Goal: Obtain resource: Obtain resource

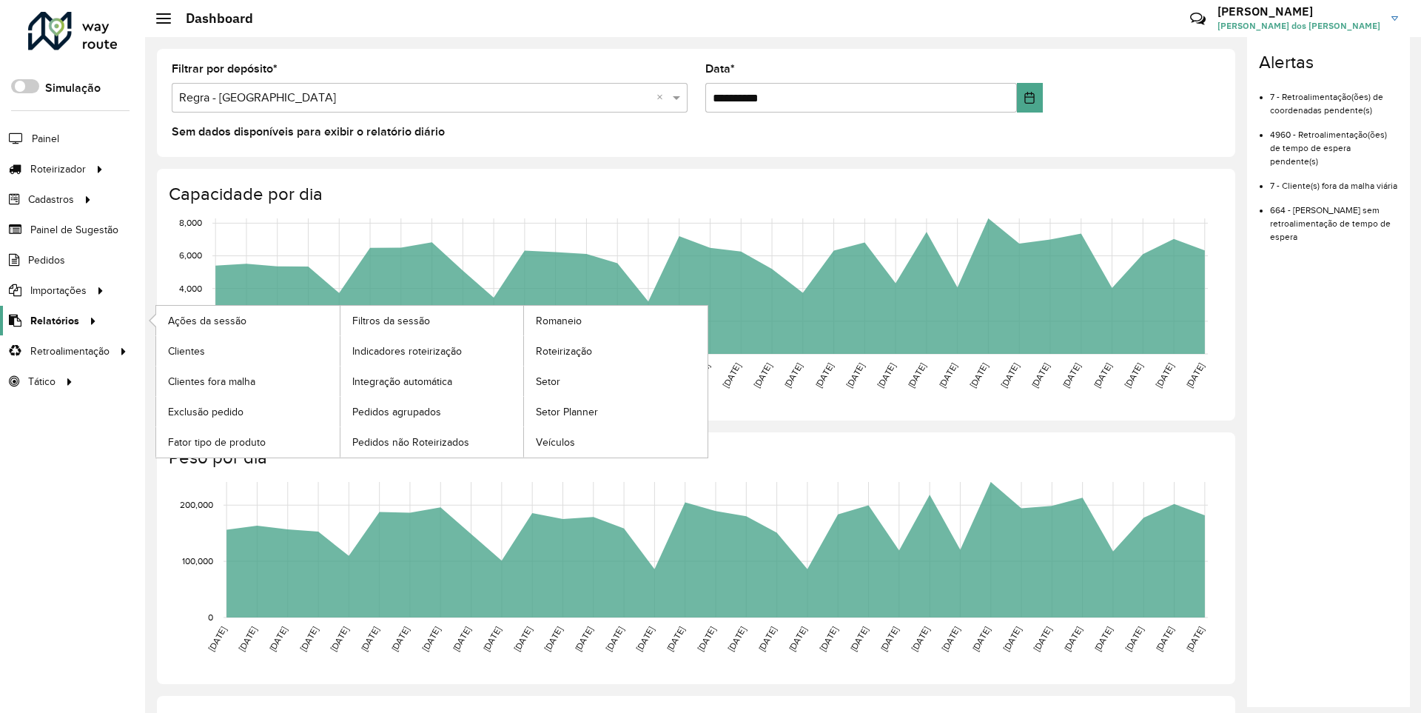
click at [52, 320] on span "Relatórios" at bounding box center [54, 321] width 49 height 16
click at [186, 350] on span "Clientes" at bounding box center [188, 351] width 40 height 16
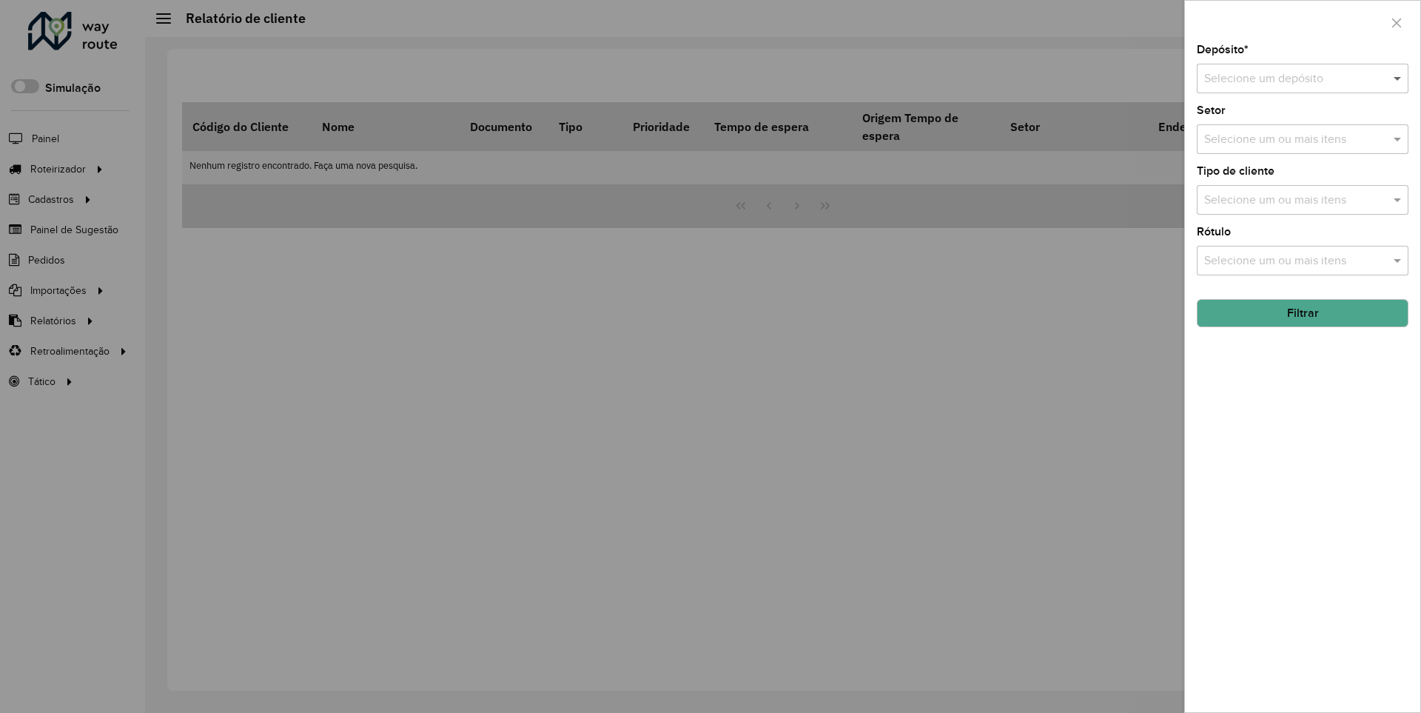
click at [1398, 78] on span at bounding box center [1399, 79] width 19 height 18
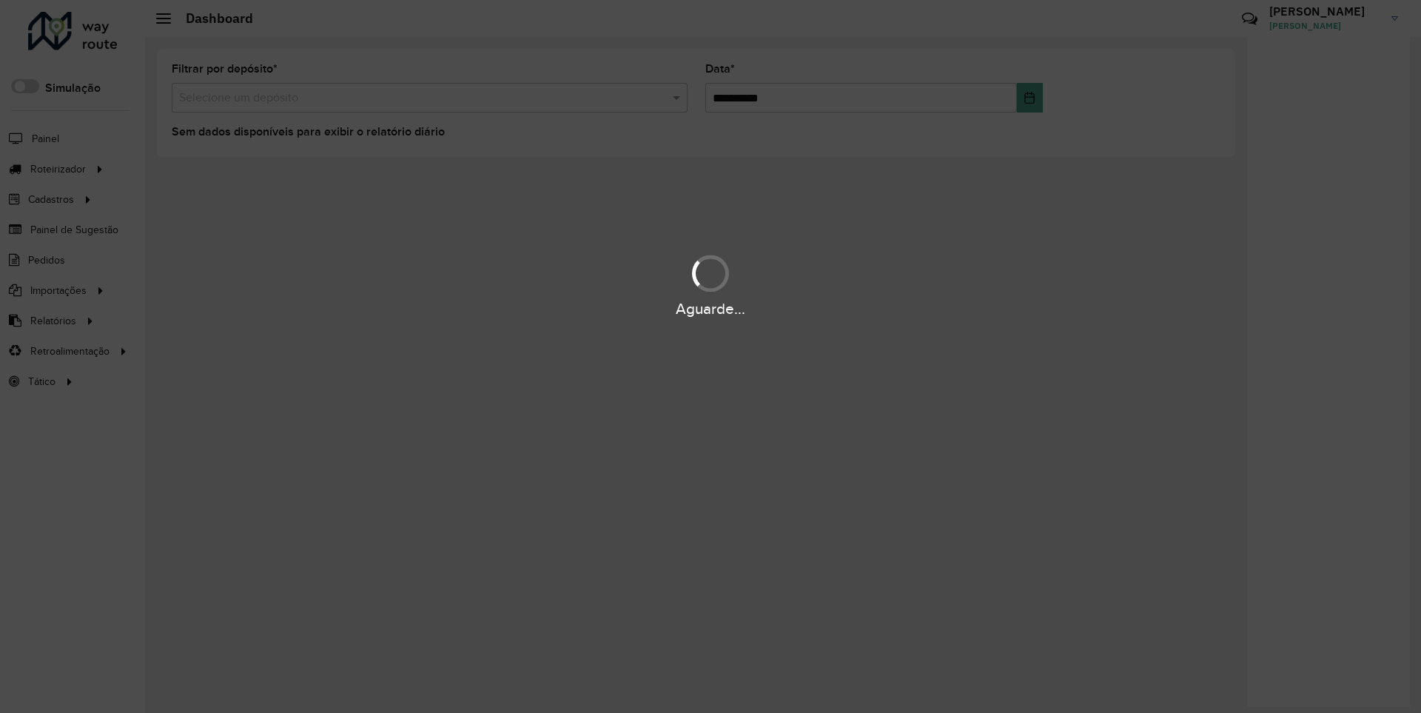
click at [52, 320] on div "Aguarde..." at bounding box center [710, 309] width 1421 height 23
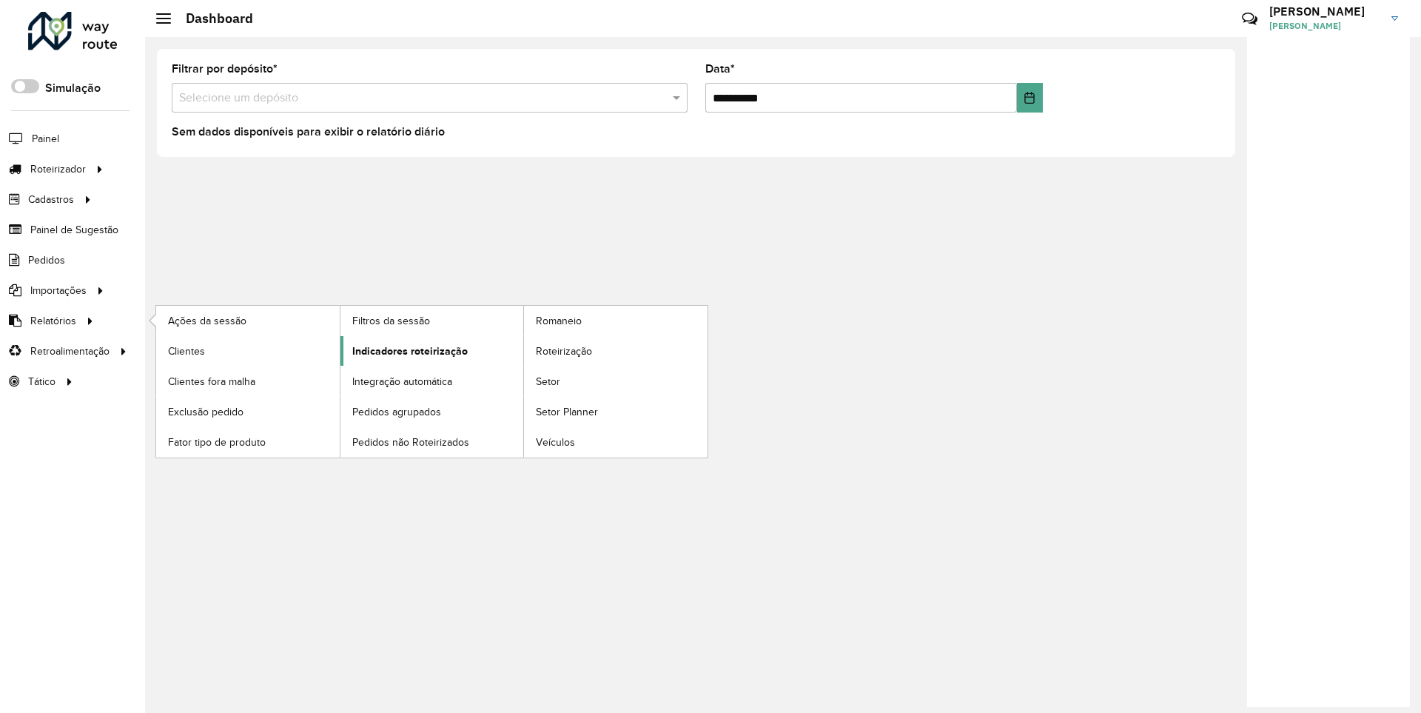
click at [406, 350] on span "Indicadores roteirização" at bounding box center [409, 351] width 115 height 16
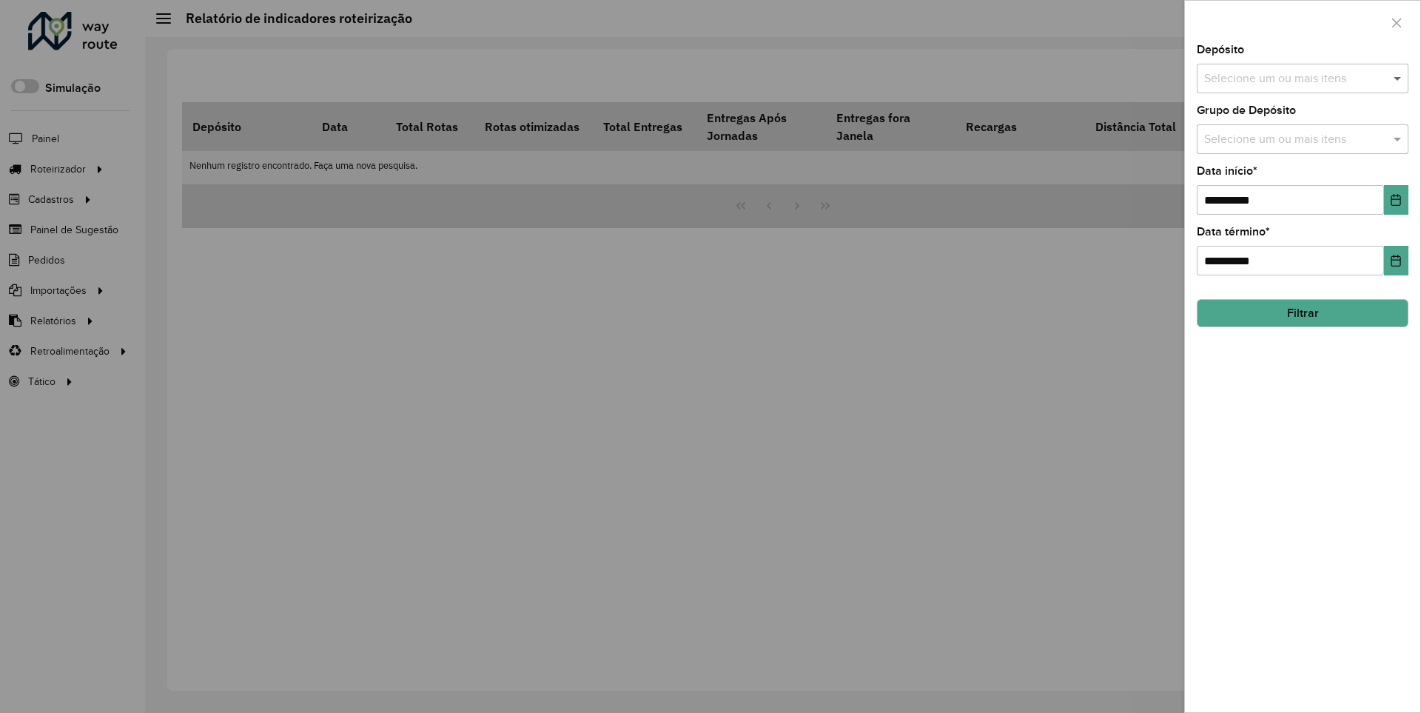
click at [1398, 78] on span at bounding box center [1399, 79] width 19 height 18
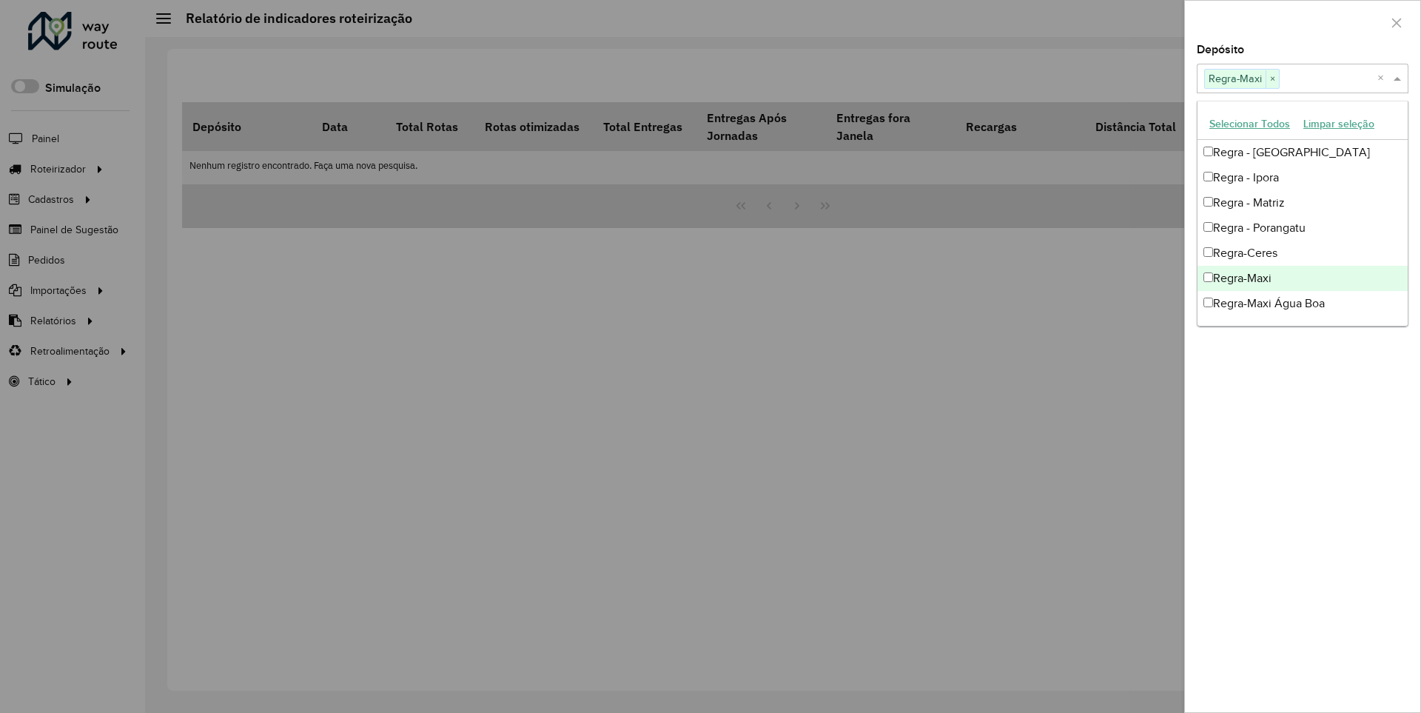
click at [1302, 21] on div at bounding box center [1302, 23] width 235 height 44
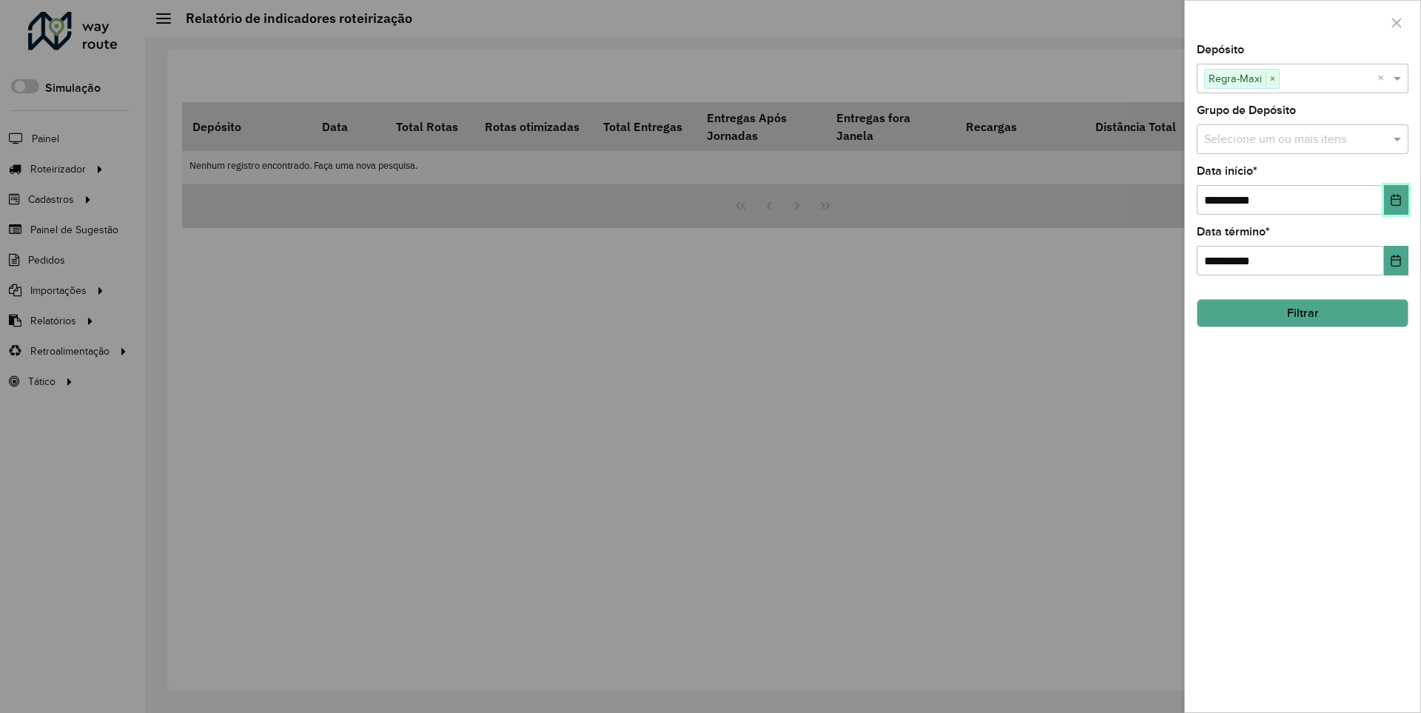
click at [1395, 199] on icon "Choose Date" at bounding box center [1396, 200] width 10 height 12
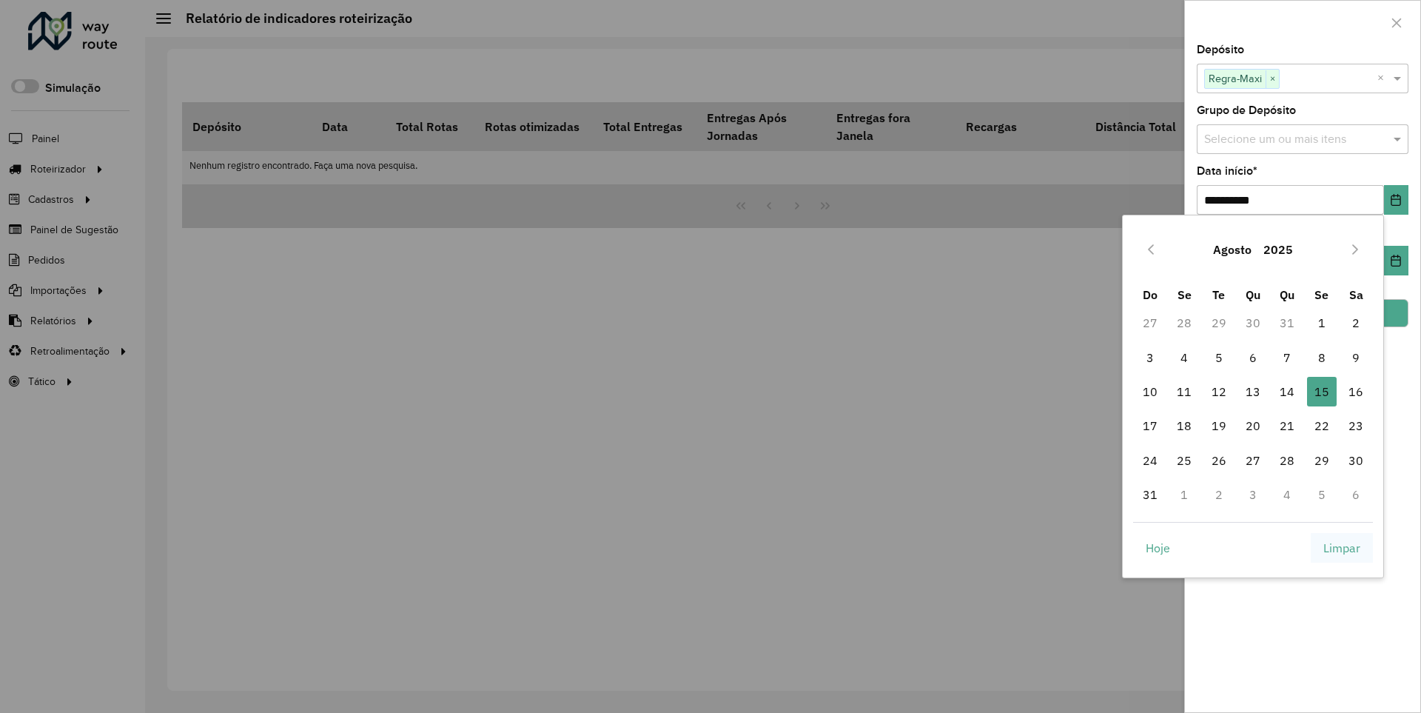
click at [1342, 547] on span "Limpar" at bounding box center [1341, 548] width 37 height 18
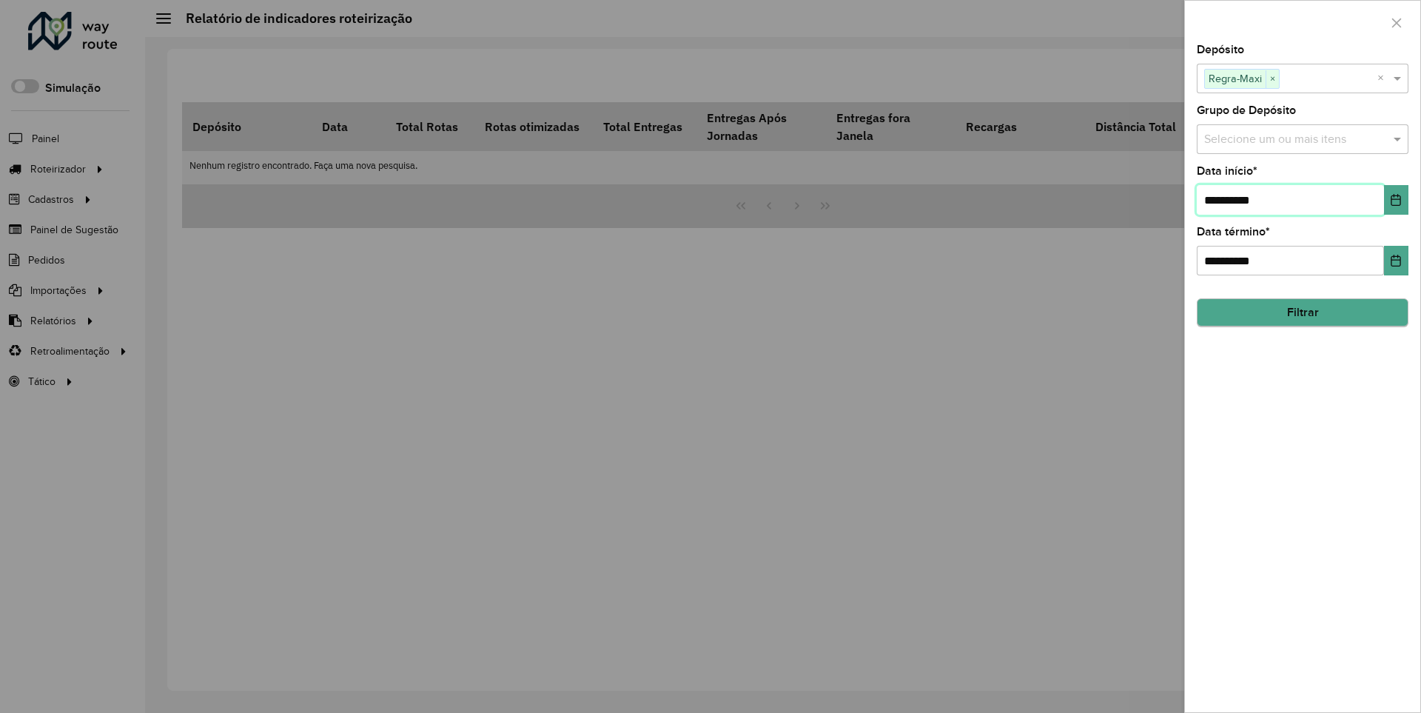
type input "**********"
click at [1302, 312] on button "Filtrar" at bounding box center [1303, 313] width 212 height 28
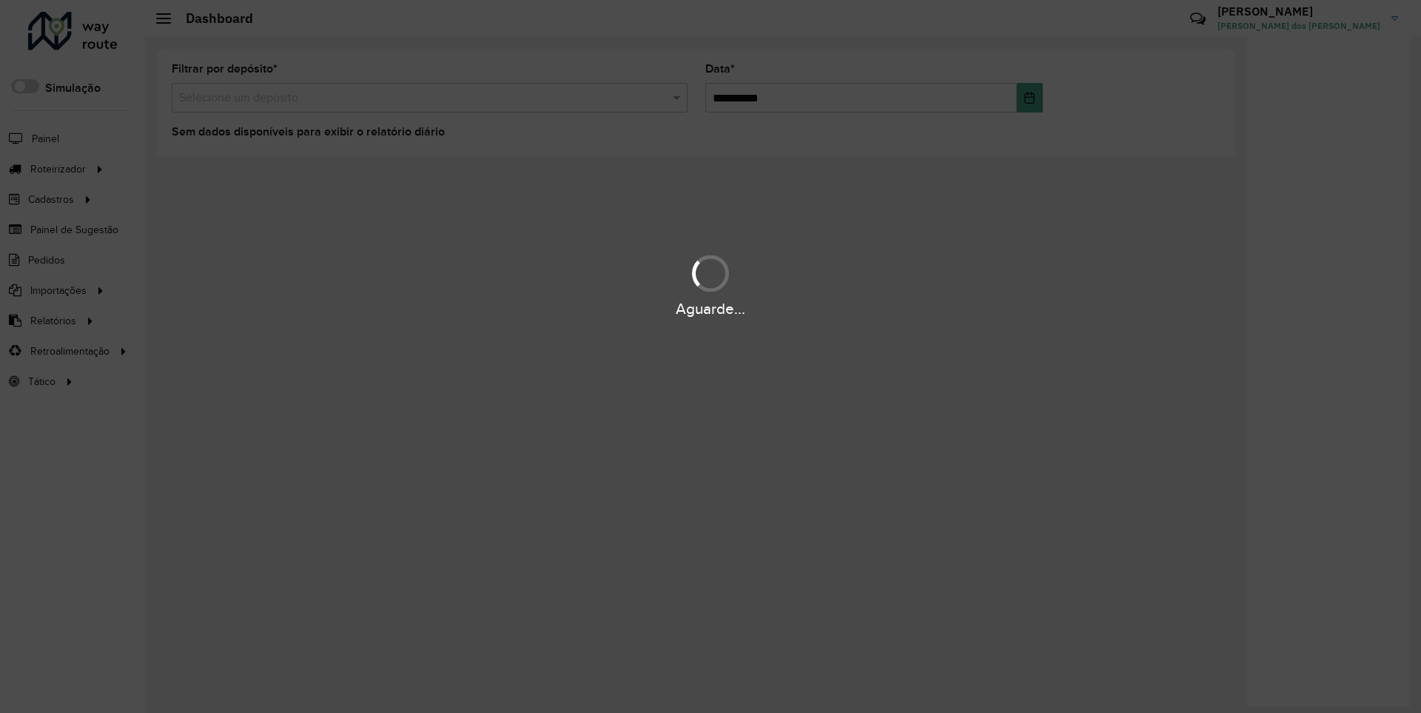
click at [52, 320] on div "Aguarde..." at bounding box center [710, 309] width 1421 height 23
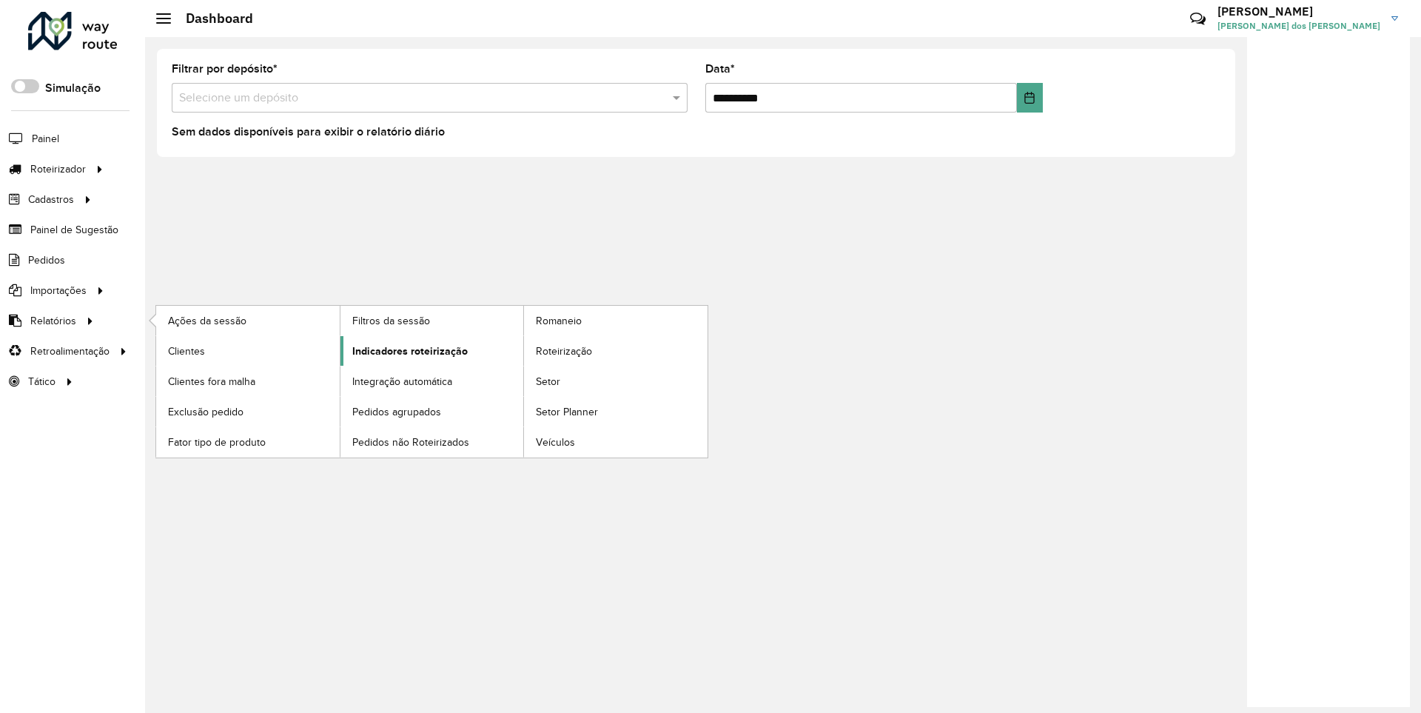
click at [406, 350] on span "Indicadores roteirização" at bounding box center [409, 351] width 115 height 16
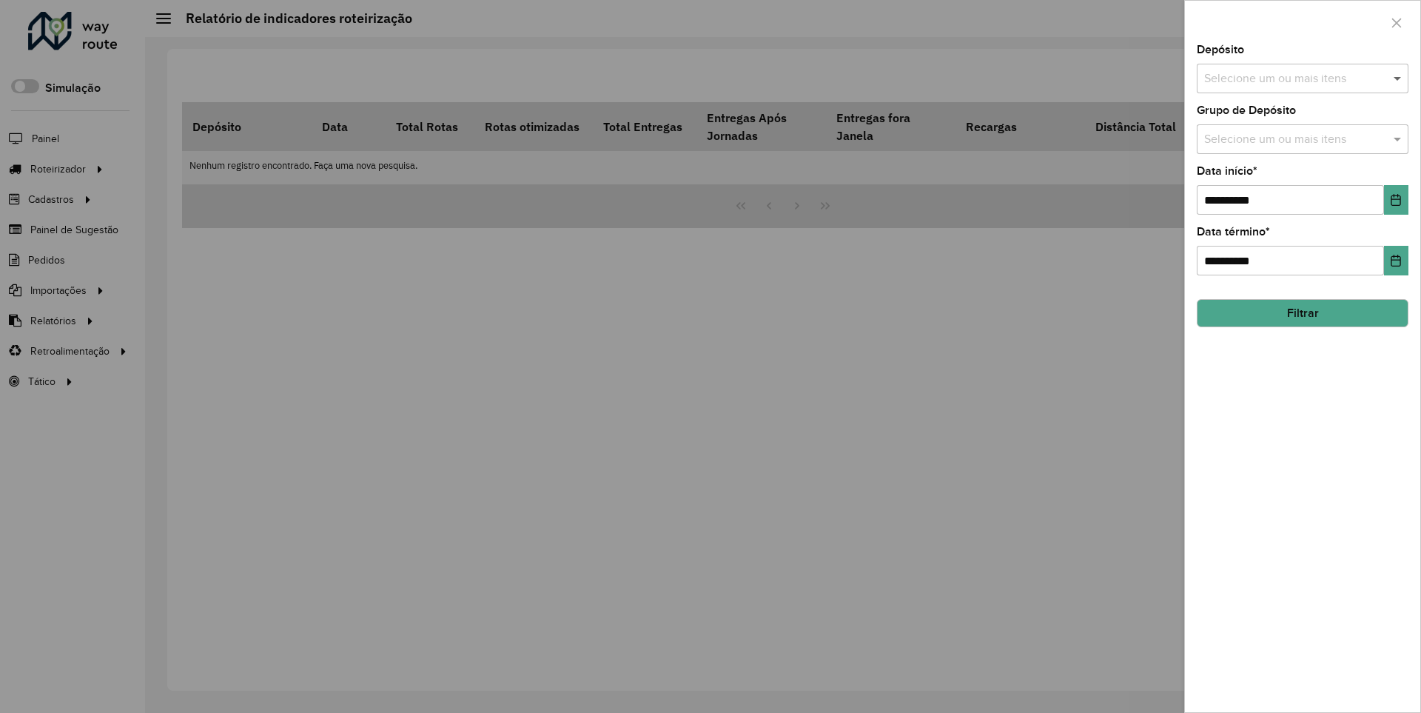
click at [1398, 78] on span at bounding box center [1399, 79] width 19 height 18
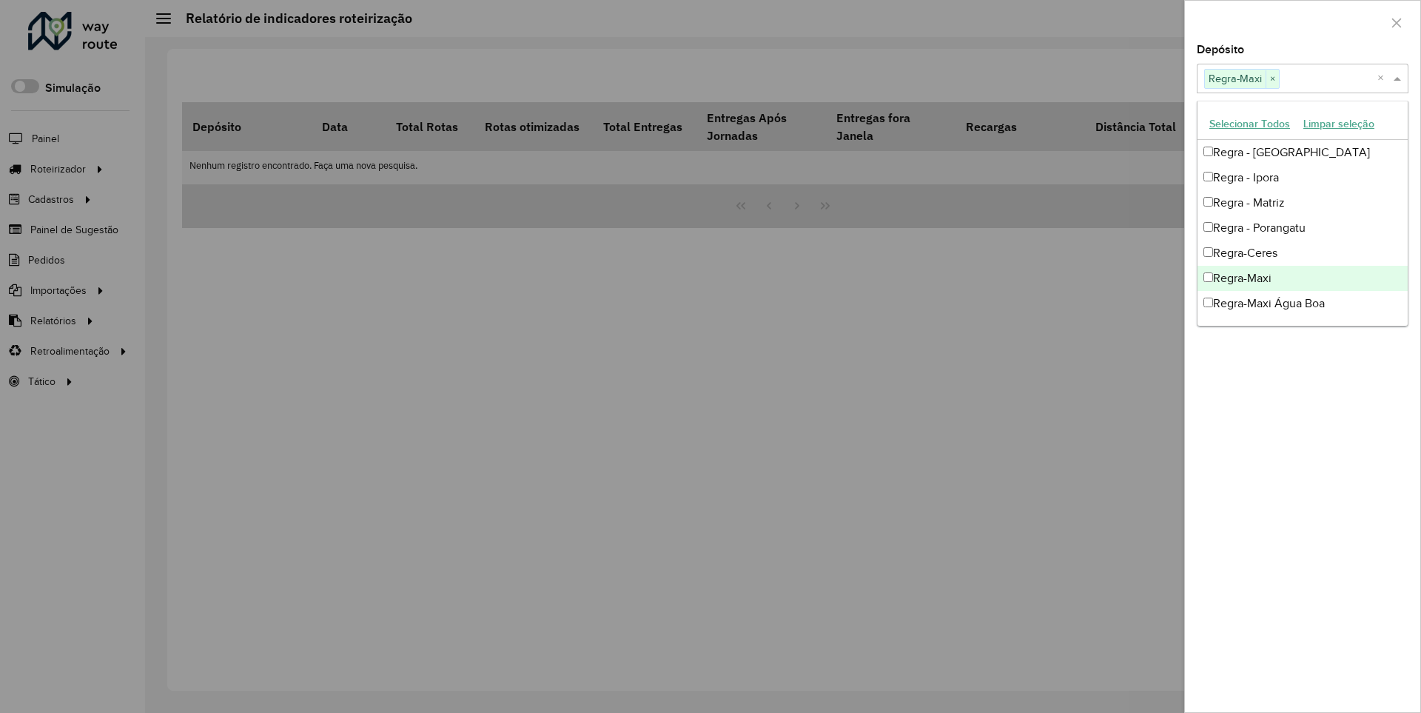
click at [1302, 21] on div at bounding box center [1302, 23] width 235 height 44
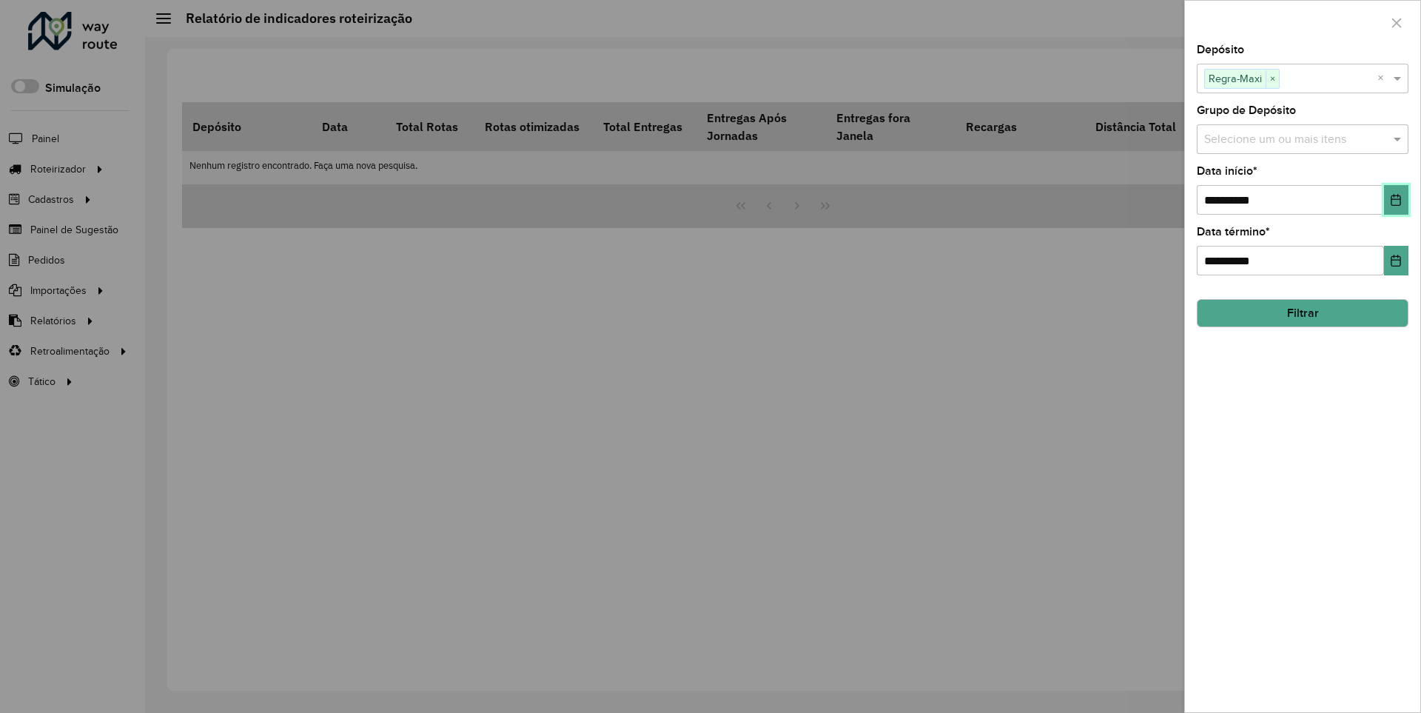
click at [1395, 199] on icon "Choose Date" at bounding box center [1396, 200] width 10 height 12
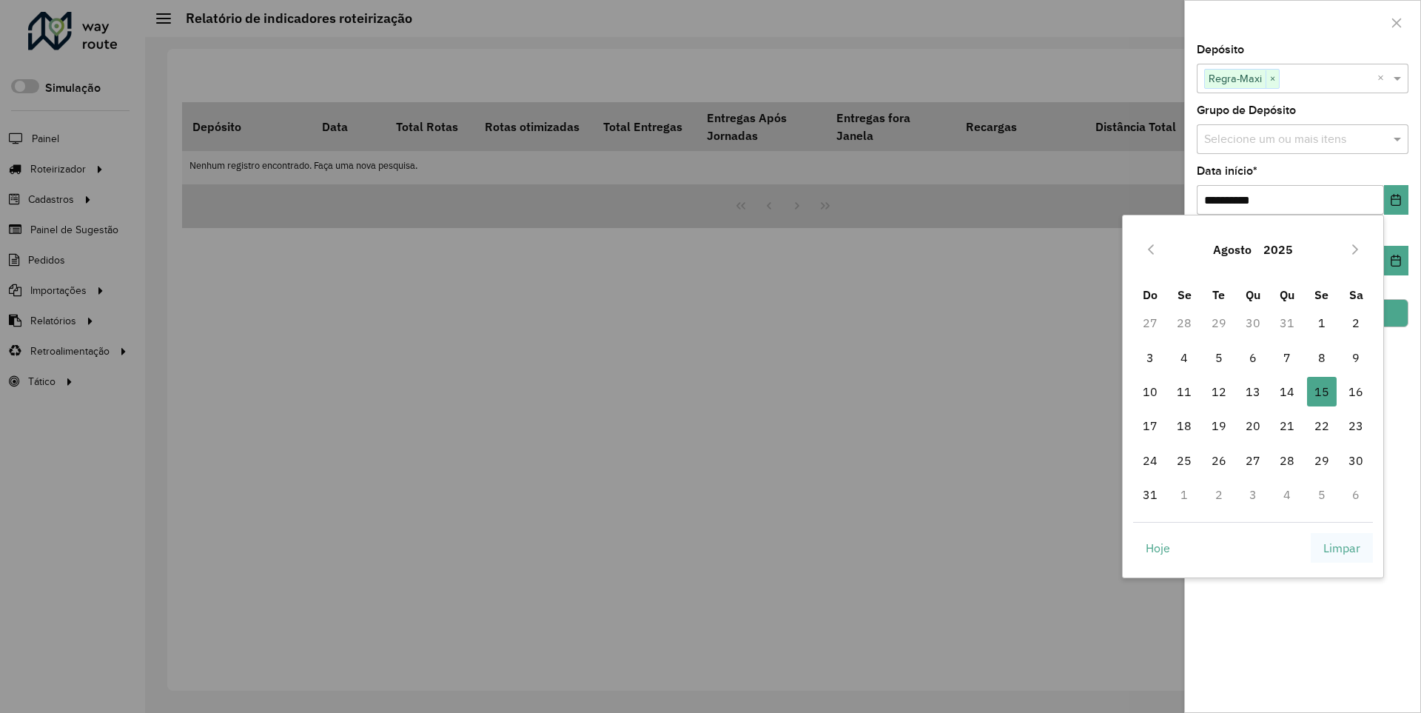
click at [1342, 547] on span "Limpar" at bounding box center [1341, 548] width 37 height 18
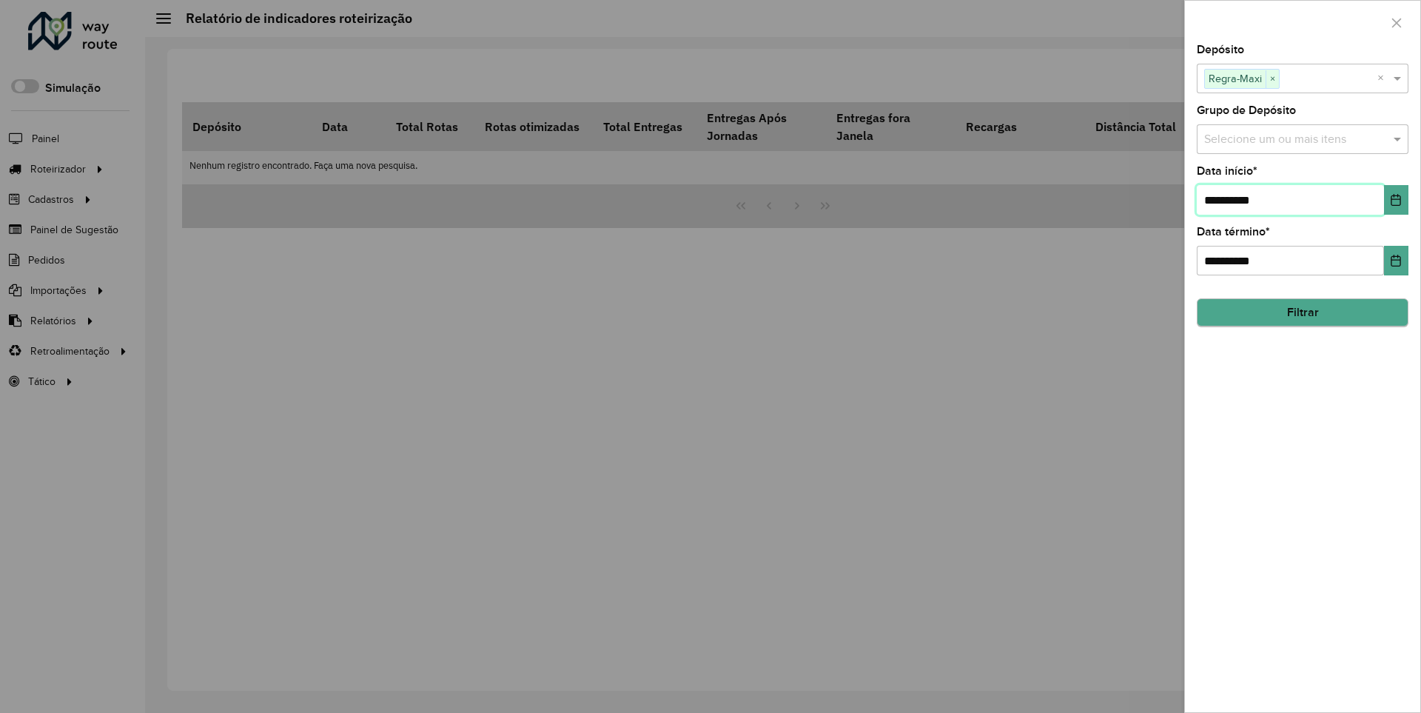
type input "**********"
click at [1302, 312] on button "Filtrar" at bounding box center [1303, 313] width 212 height 28
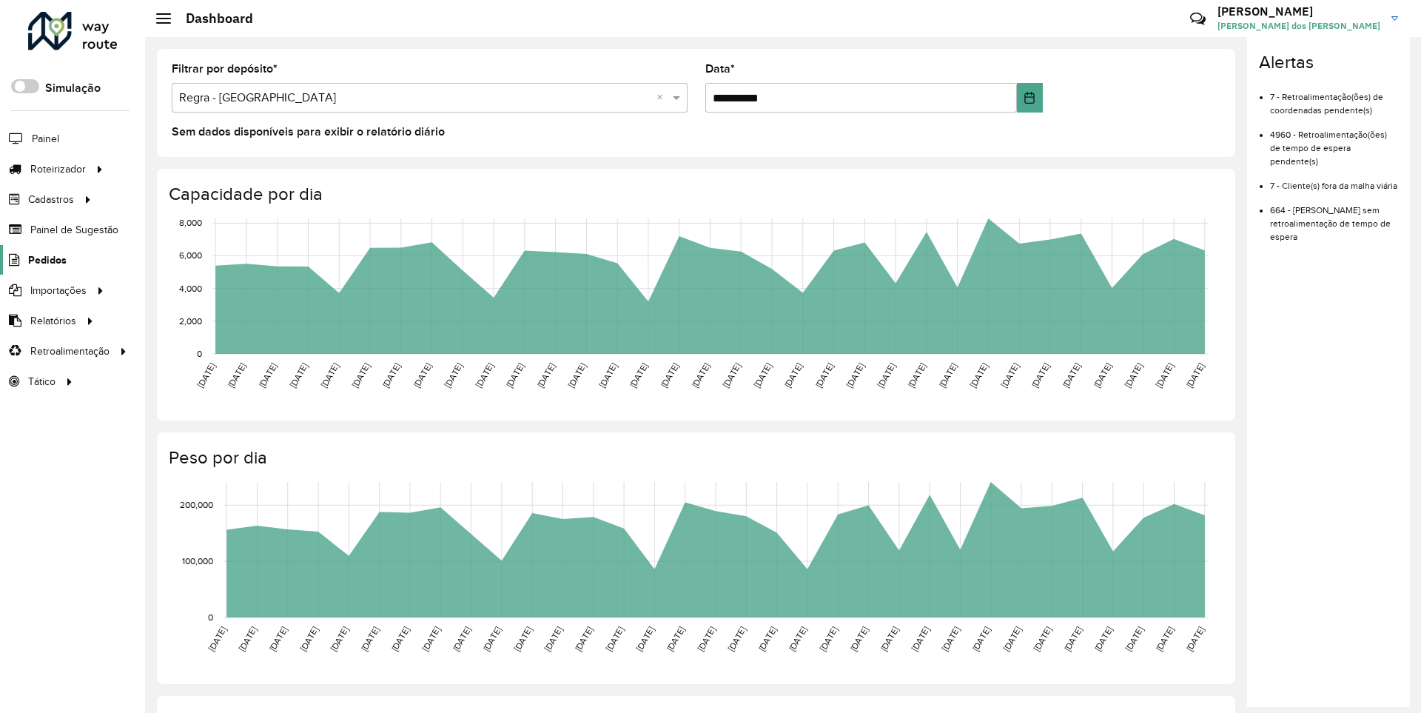
click at [46, 259] on span "Pedidos" at bounding box center [47, 260] width 38 height 16
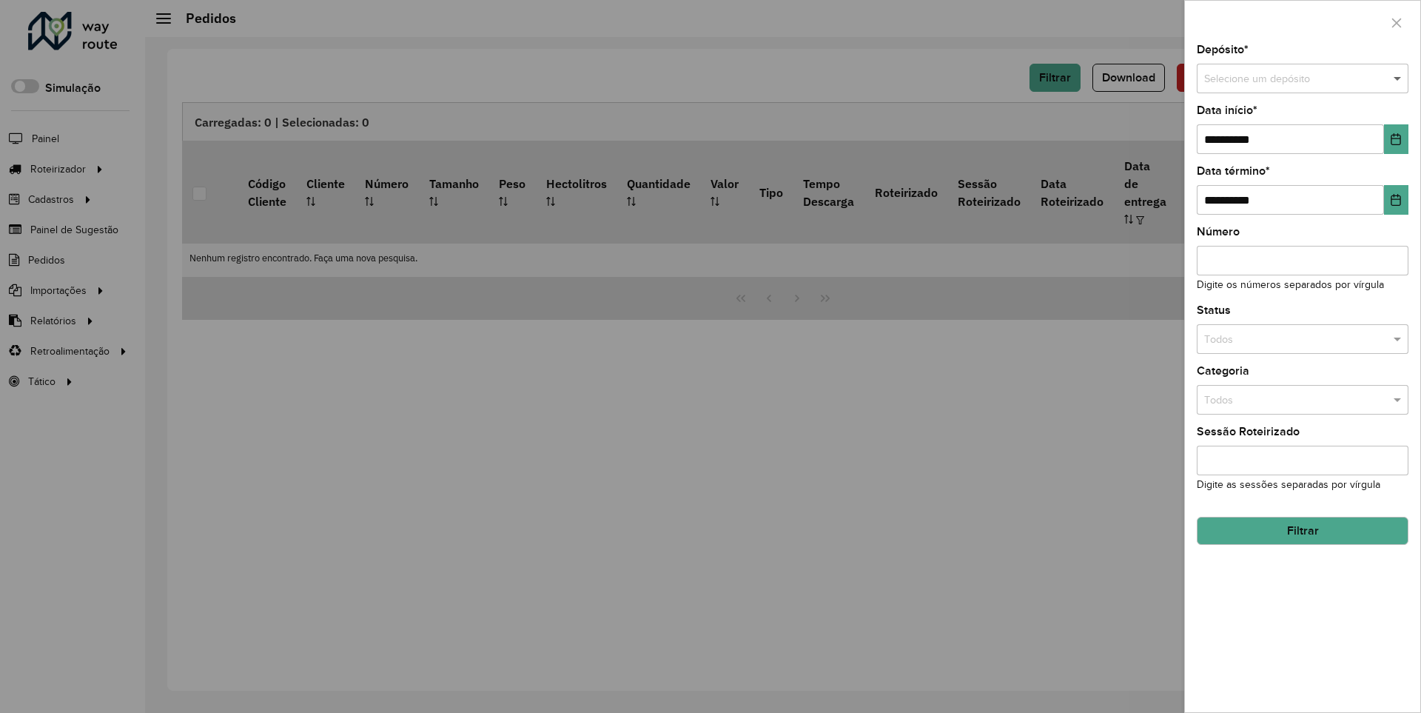
click at [1398, 78] on span at bounding box center [1399, 79] width 19 height 16
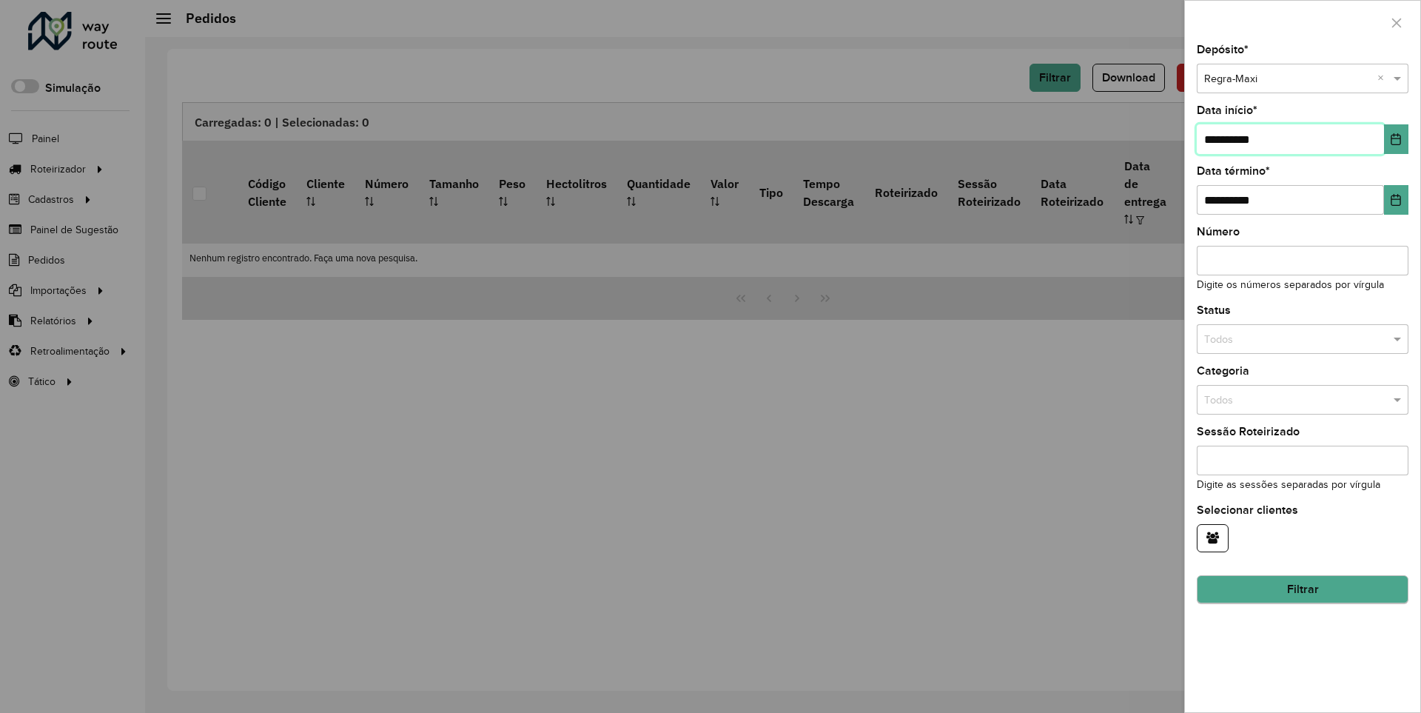
type input "**********"
click at [1302, 589] on button "Filtrar" at bounding box center [1303, 590] width 212 height 28
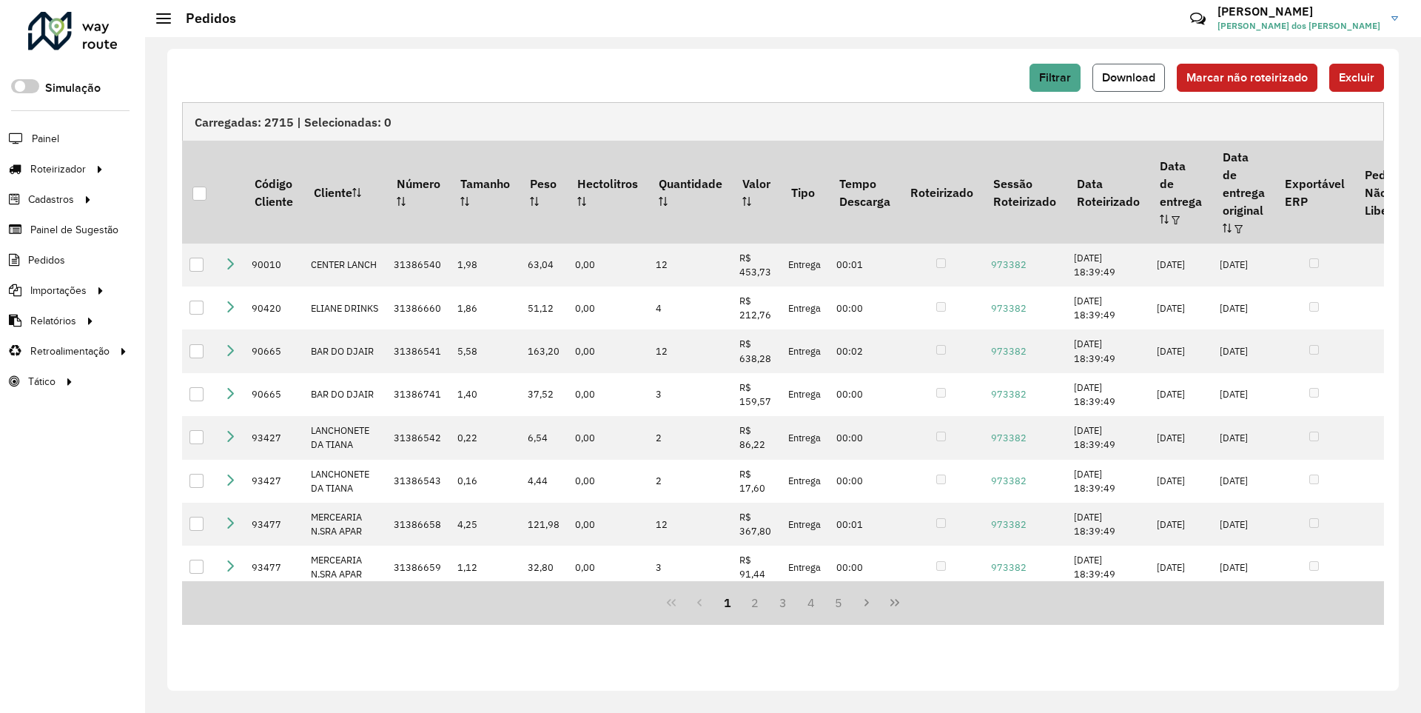
click at [1130, 77] on span "Download" at bounding box center [1128, 77] width 53 height 13
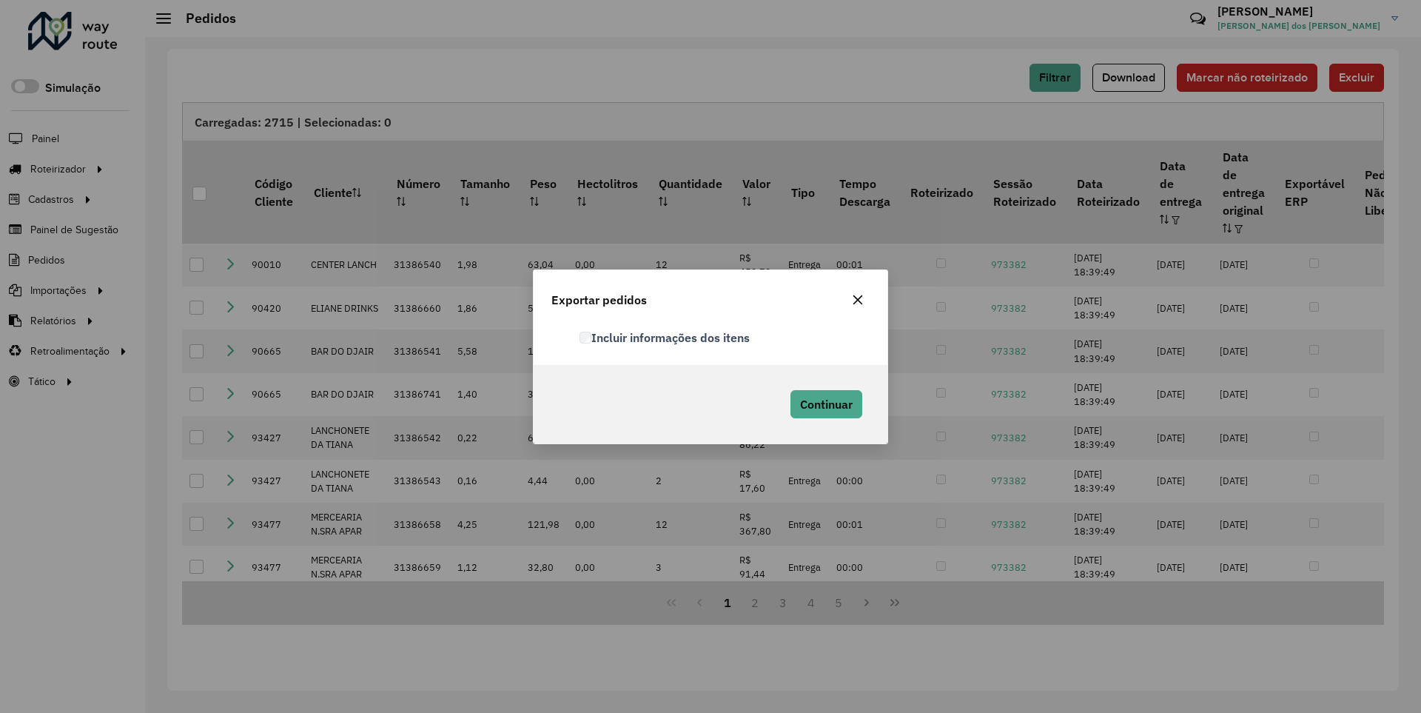
click at [665, 337] on label "Incluir informações dos itens" at bounding box center [665, 338] width 170 height 18
click at [825, 403] on span "Continuar" at bounding box center [826, 404] width 53 height 15
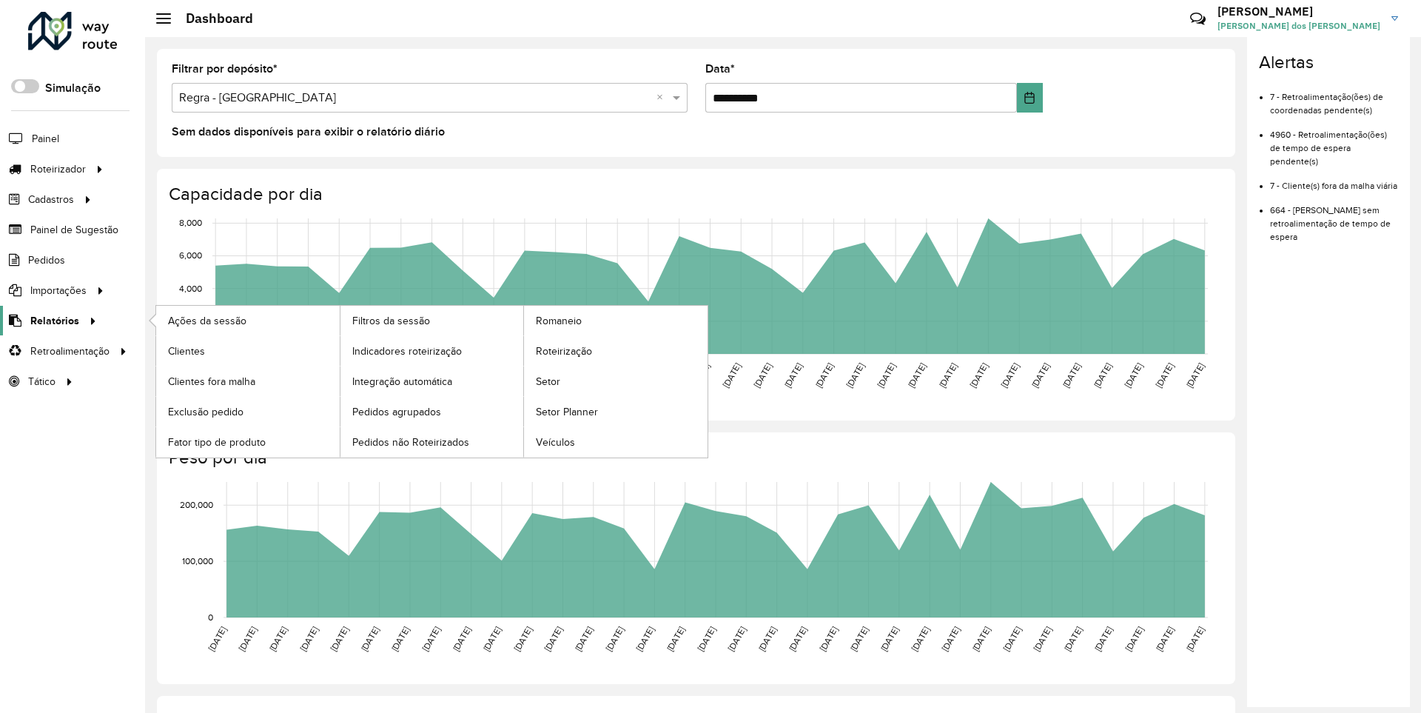
click at [52, 320] on span "Relatórios" at bounding box center [54, 321] width 49 height 16
click at [186, 350] on span "Clientes" at bounding box center [188, 351] width 40 height 16
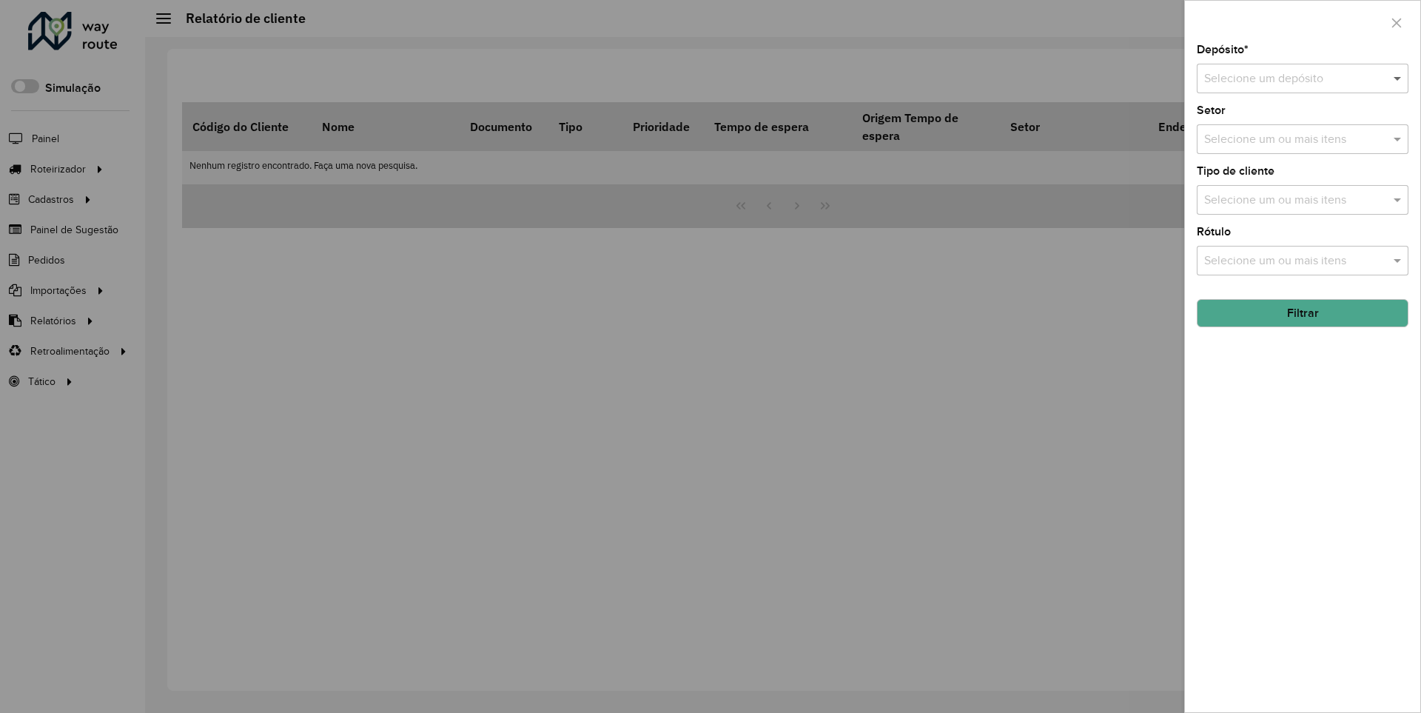
click at [1398, 78] on span at bounding box center [1399, 79] width 19 height 18
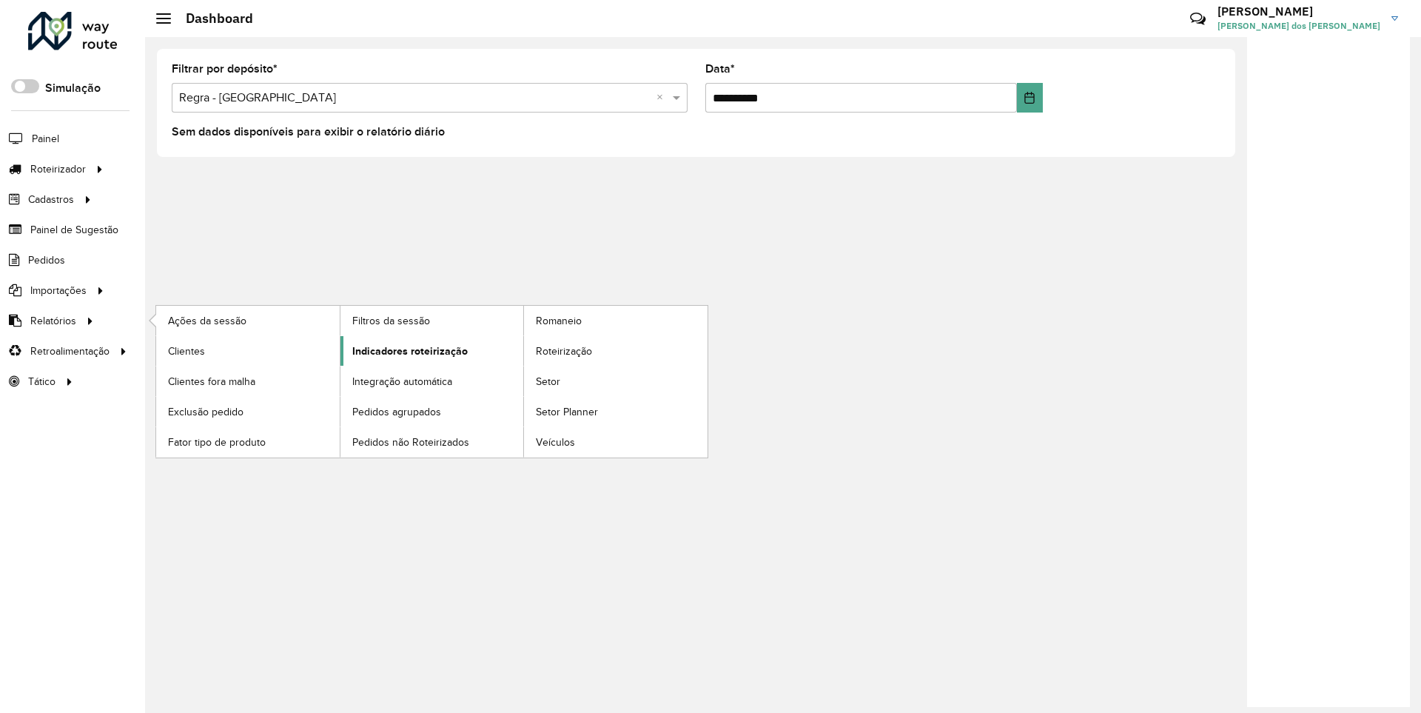
click at [406, 350] on span "Indicadores roteirização" at bounding box center [409, 351] width 115 height 16
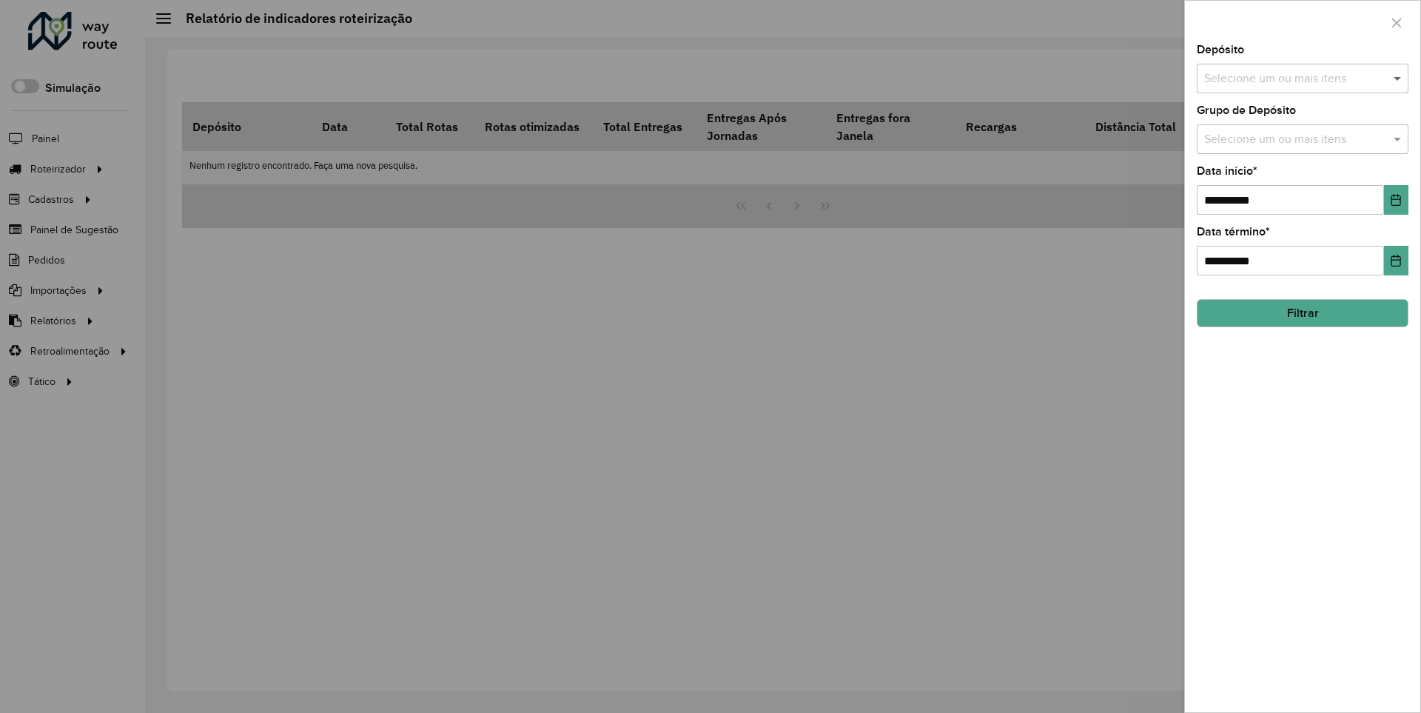
click at [1398, 78] on span at bounding box center [1399, 79] width 19 height 18
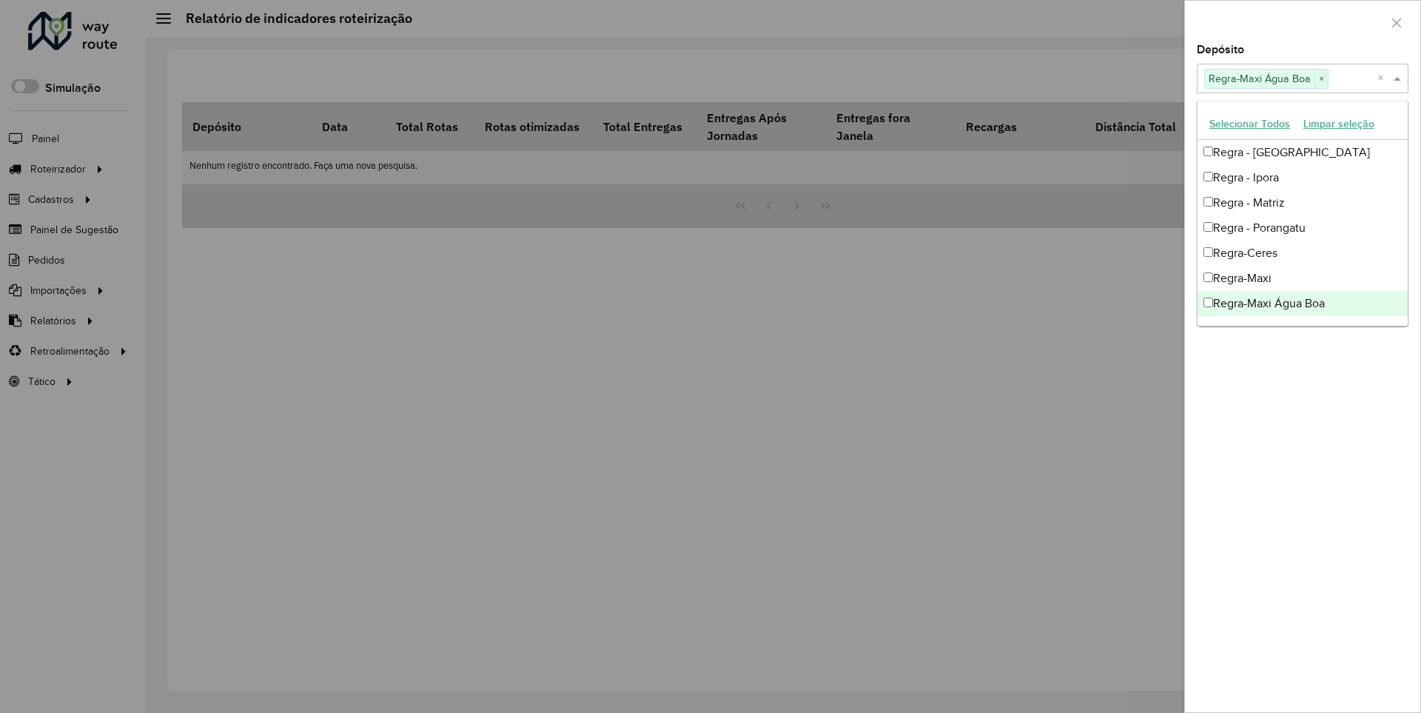
click at [1302, 21] on div at bounding box center [1302, 23] width 235 height 44
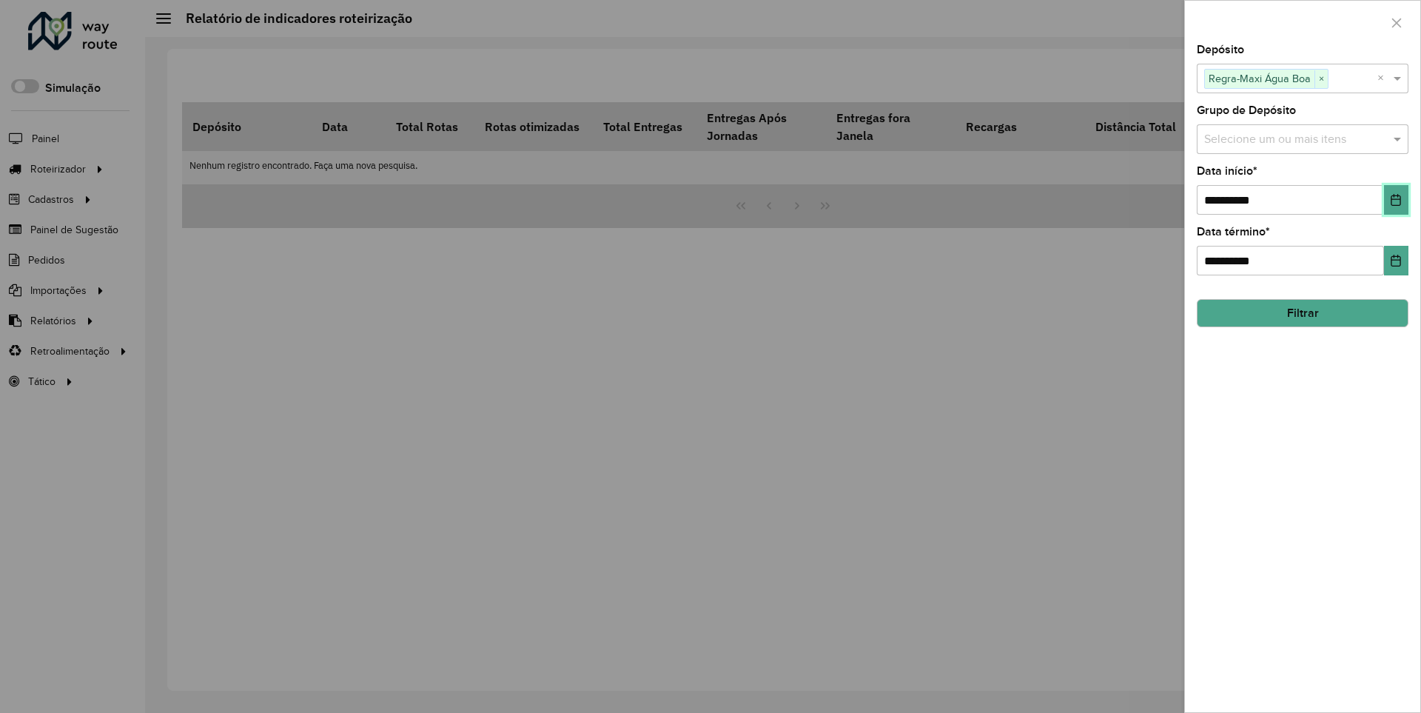
click at [1395, 199] on icon "Choose Date" at bounding box center [1396, 200] width 10 height 12
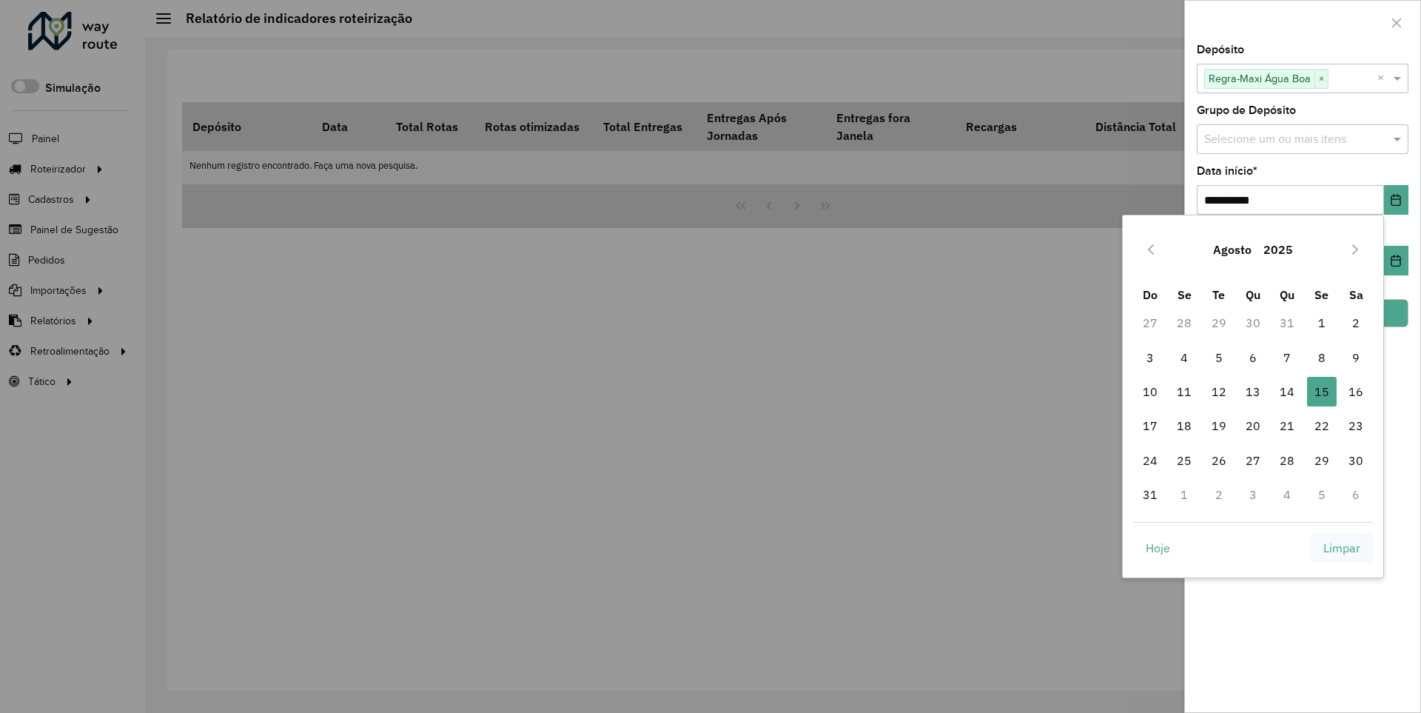
click at [1342, 547] on span "Limpar" at bounding box center [1341, 548] width 37 height 18
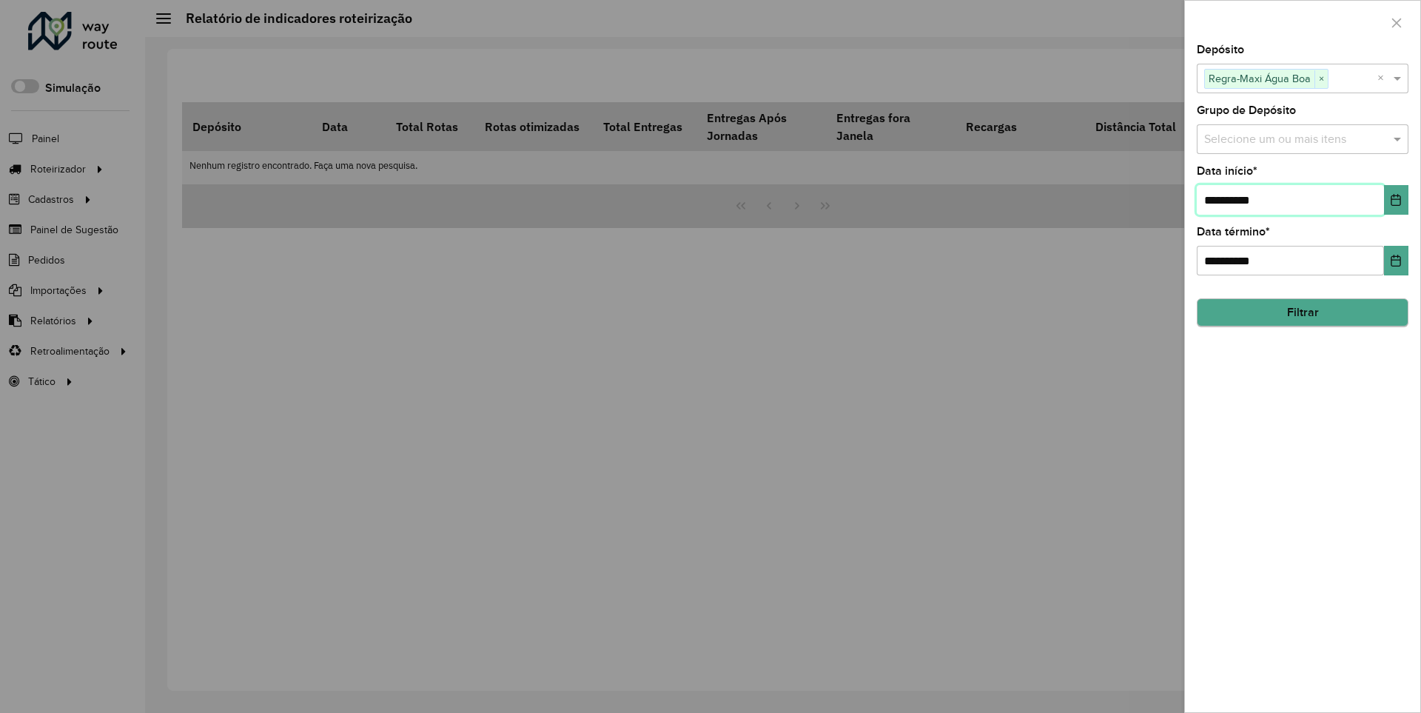
type input "**********"
click at [1302, 312] on button "Filtrar" at bounding box center [1303, 313] width 212 height 28
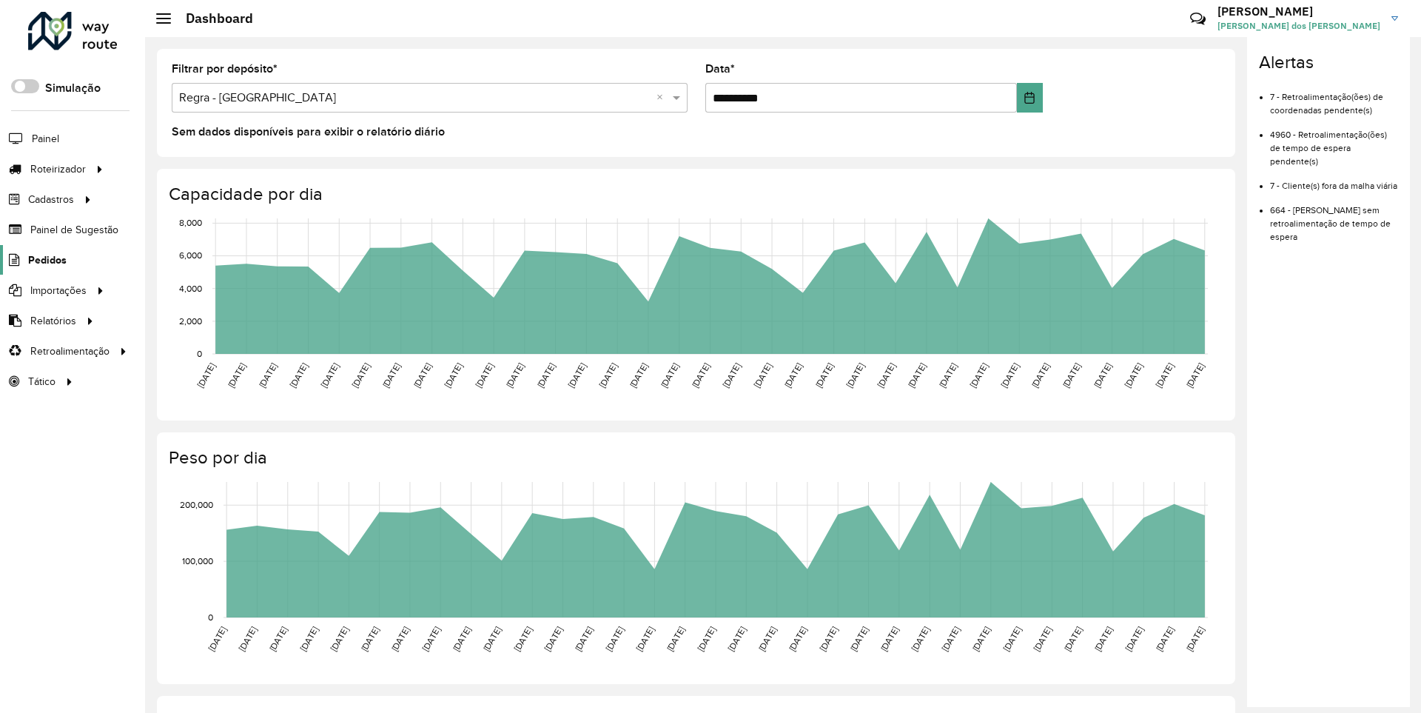
click at [46, 259] on span "Pedidos" at bounding box center [47, 260] width 38 height 16
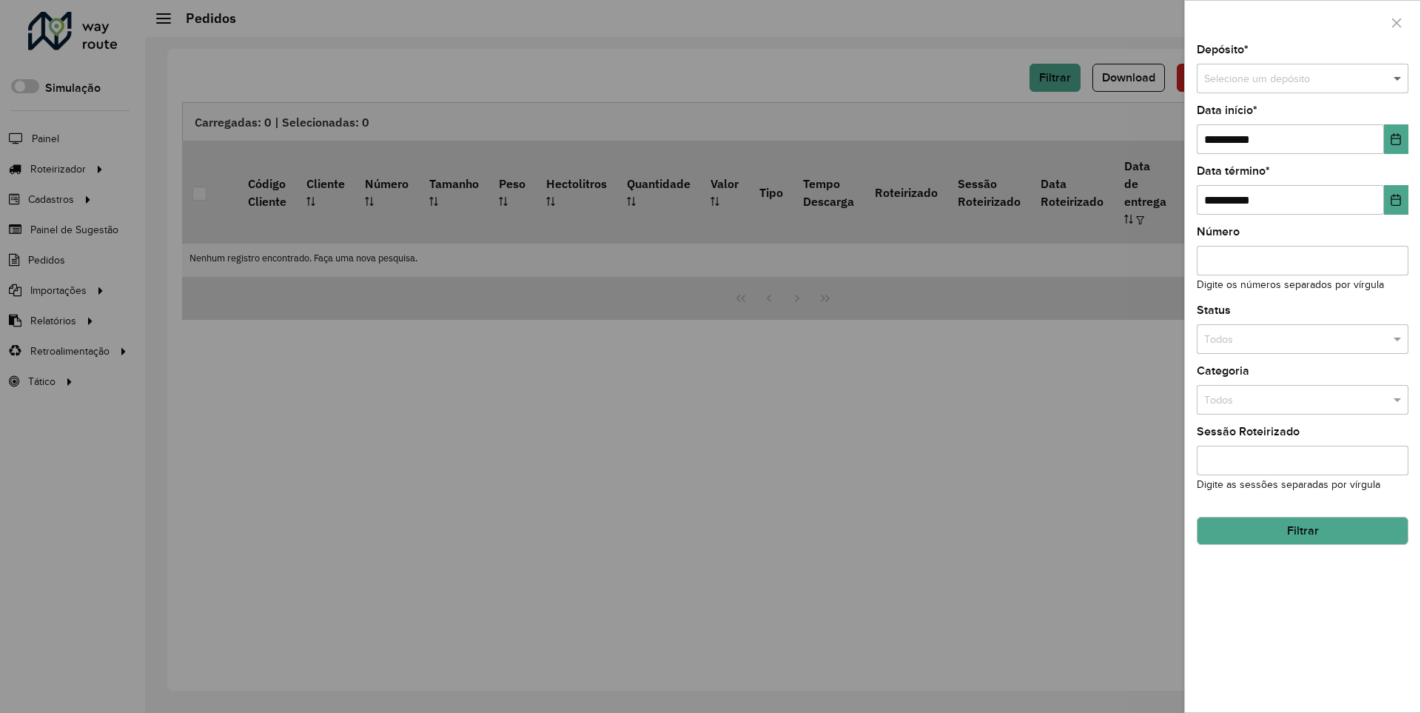
click at [1398, 78] on span at bounding box center [1399, 79] width 19 height 16
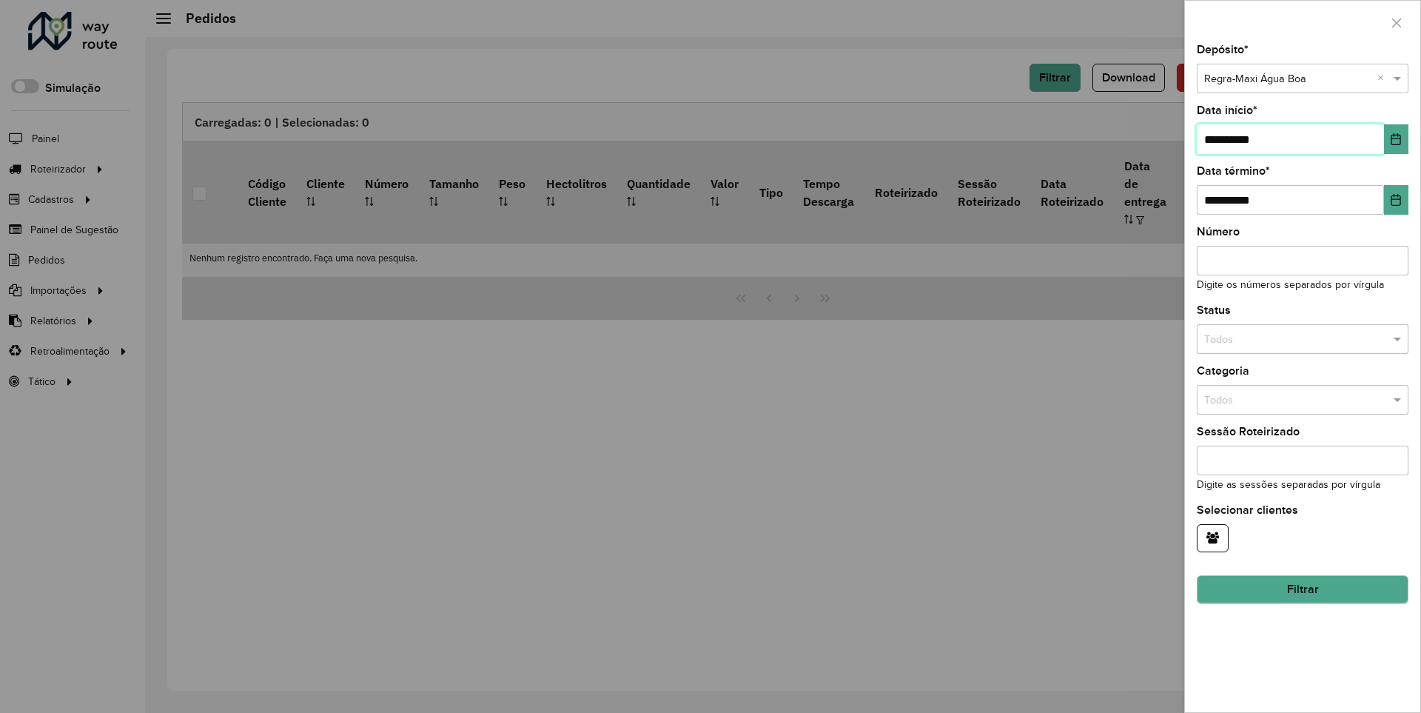
type input "**********"
click at [1302, 589] on button "Filtrar" at bounding box center [1303, 590] width 212 height 28
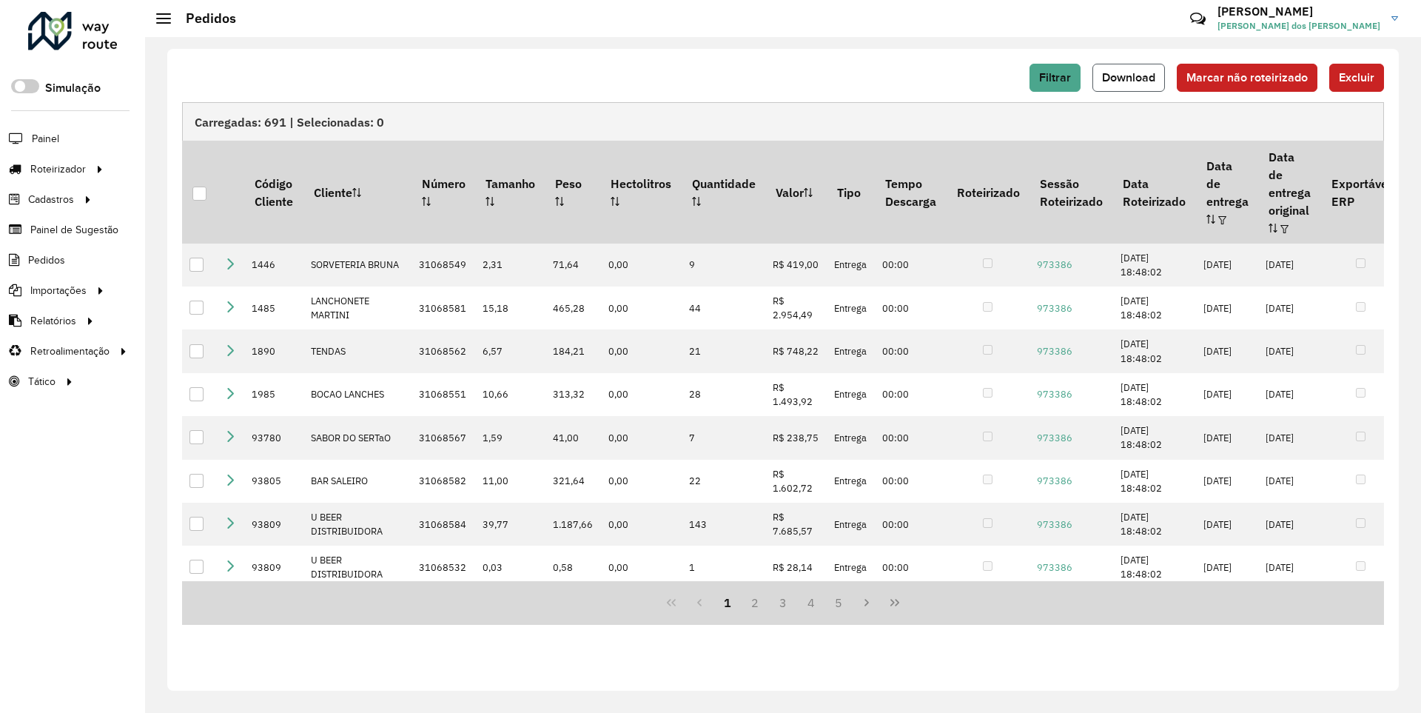
click at [1130, 77] on span "Download" at bounding box center [1128, 77] width 53 height 13
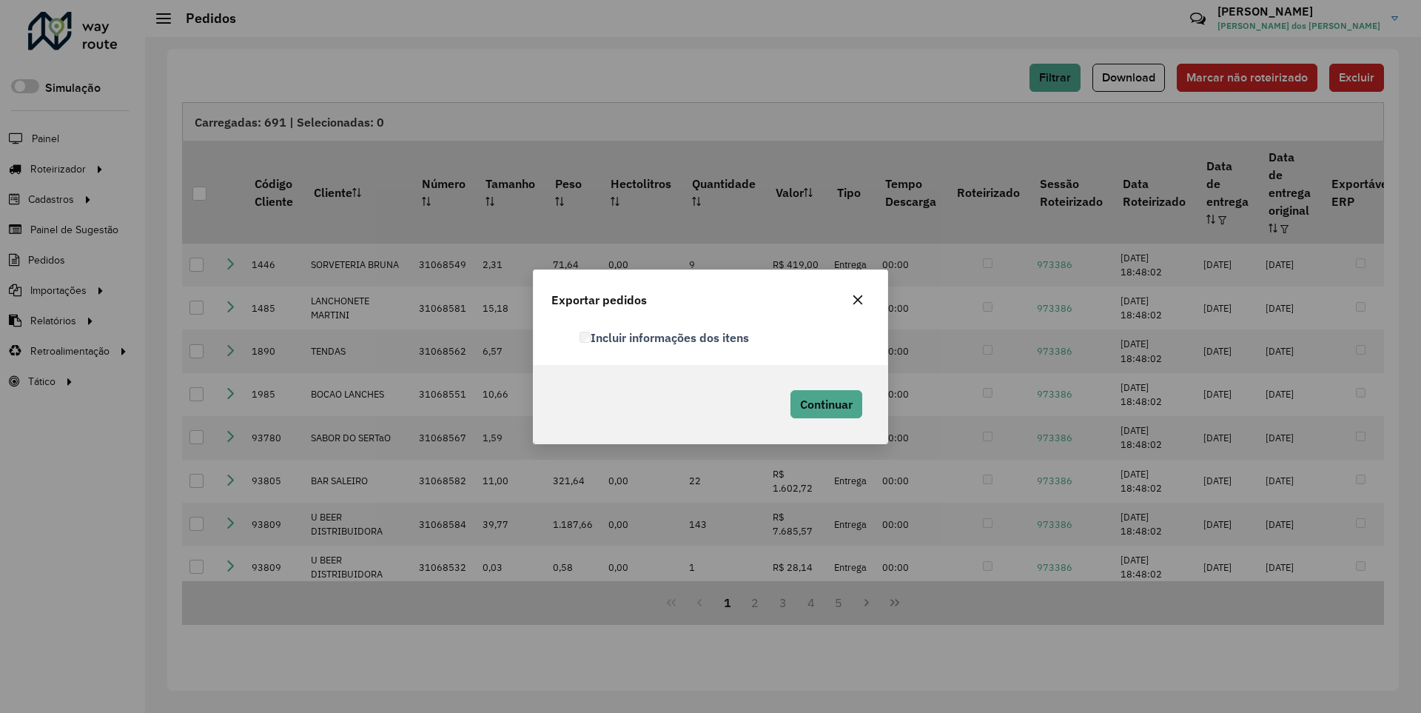
click at [665, 337] on label "Incluir informações dos itens" at bounding box center [665, 338] width 170 height 18
click at [825, 403] on span "Continuar" at bounding box center [826, 404] width 53 height 15
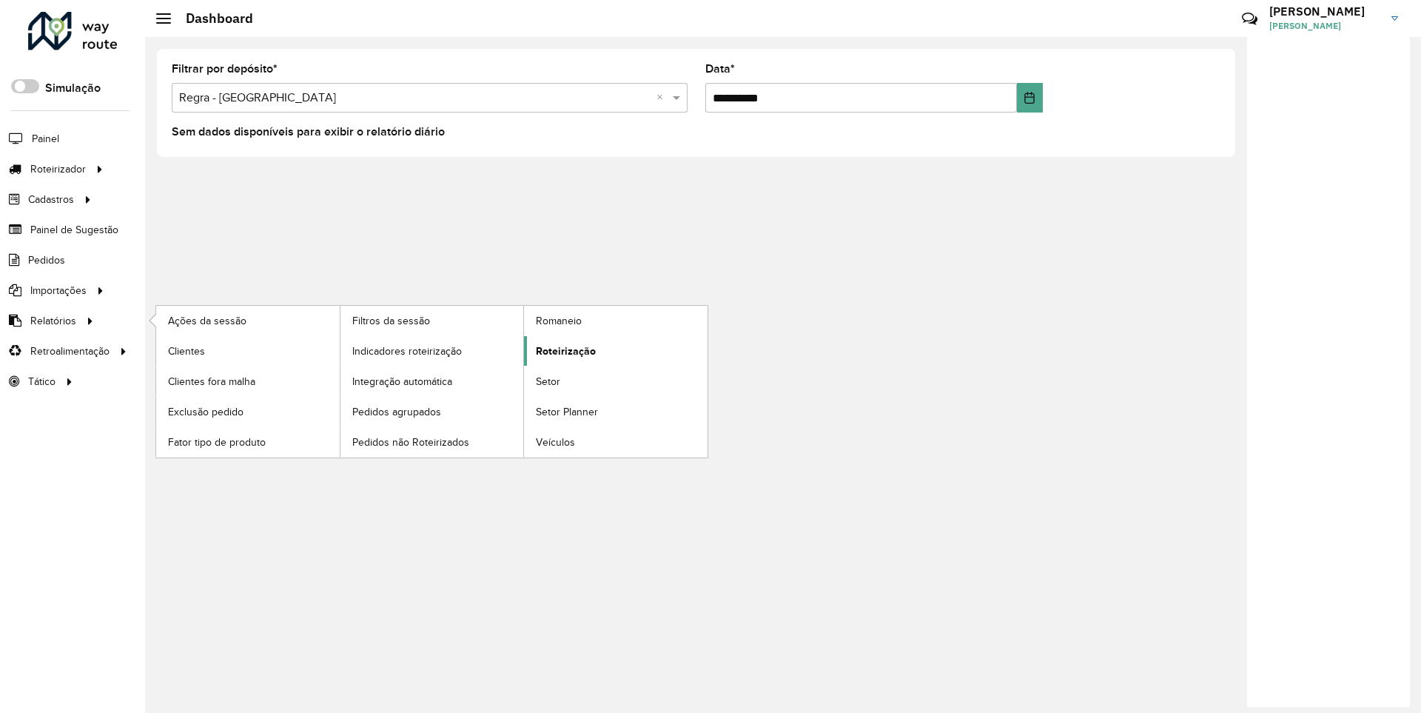
click at [563, 350] on span "Roteirização" at bounding box center [566, 351] width 60 height 16
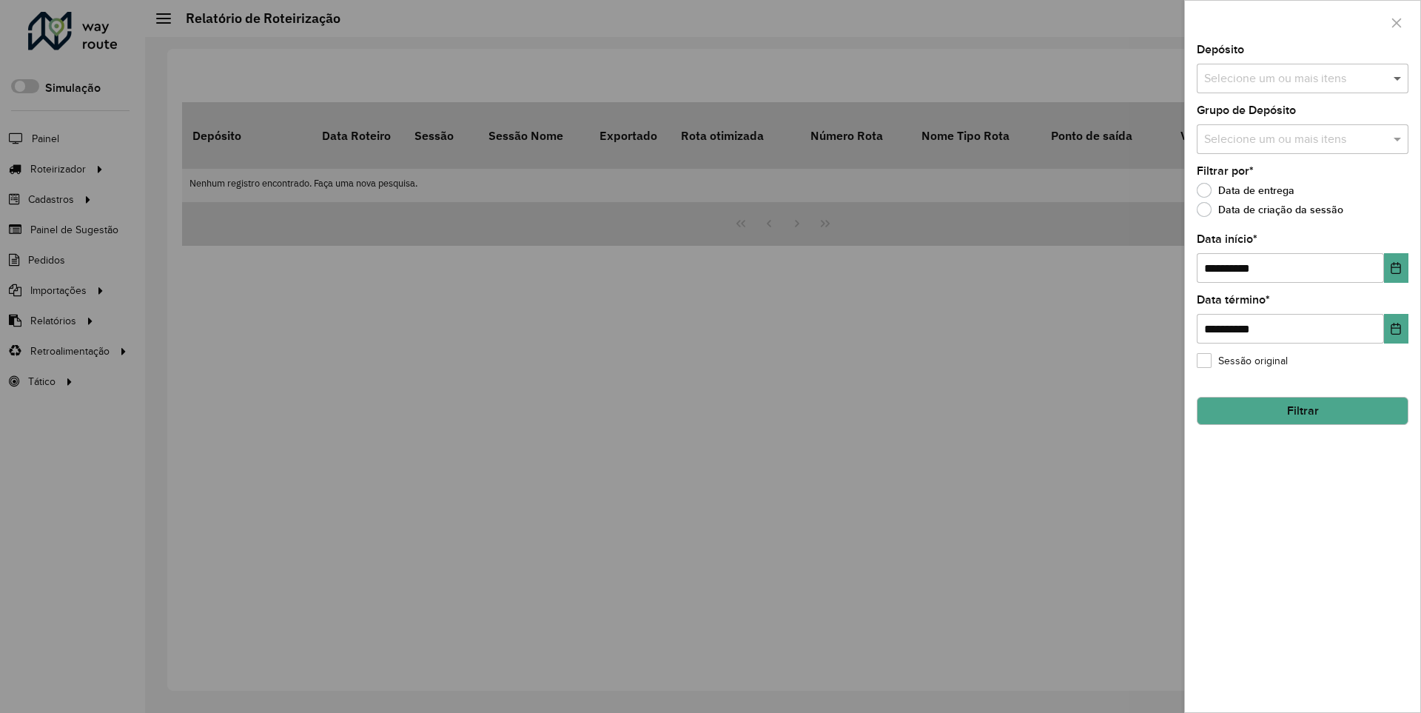
click at [1398, 78] on span at bounding box center [1399, 79] width 19 height 18
click at [1395, 267] on icon "Choose Date" at bounding box center [1396, 268] width 10 height 12
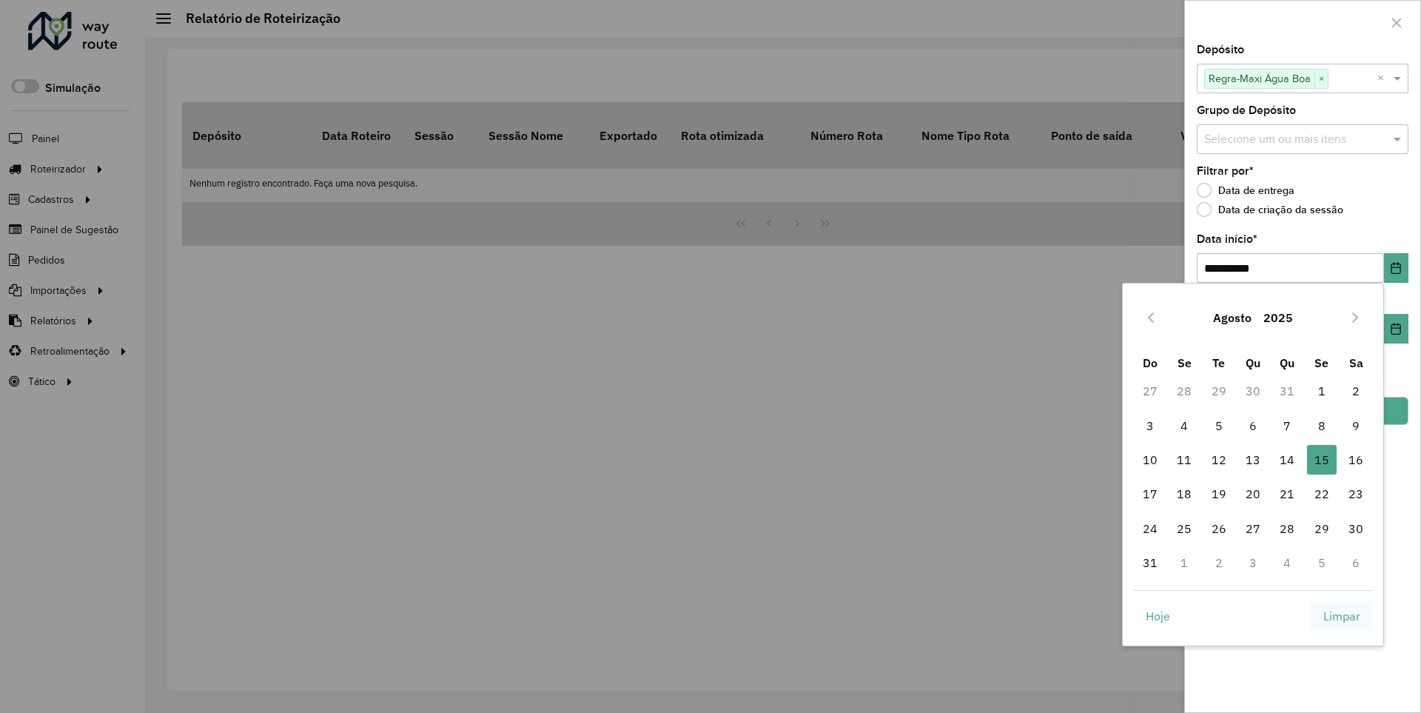
click at [1342, 615] on span "Limpar" at bounding box center [1341, 616] width 37 height 18
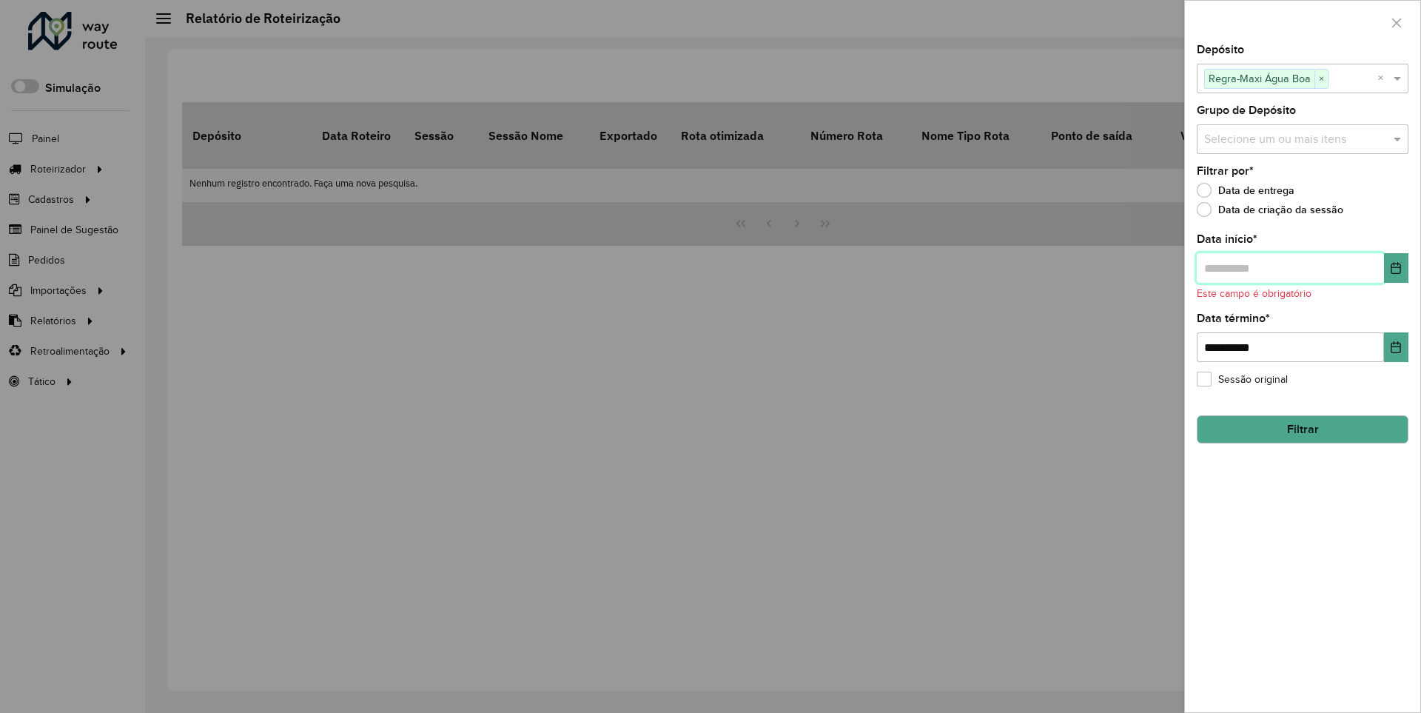
click at [1289, 267] on input "text" at bounding box center [1290, 268] width 187 height 30
type input "**********"
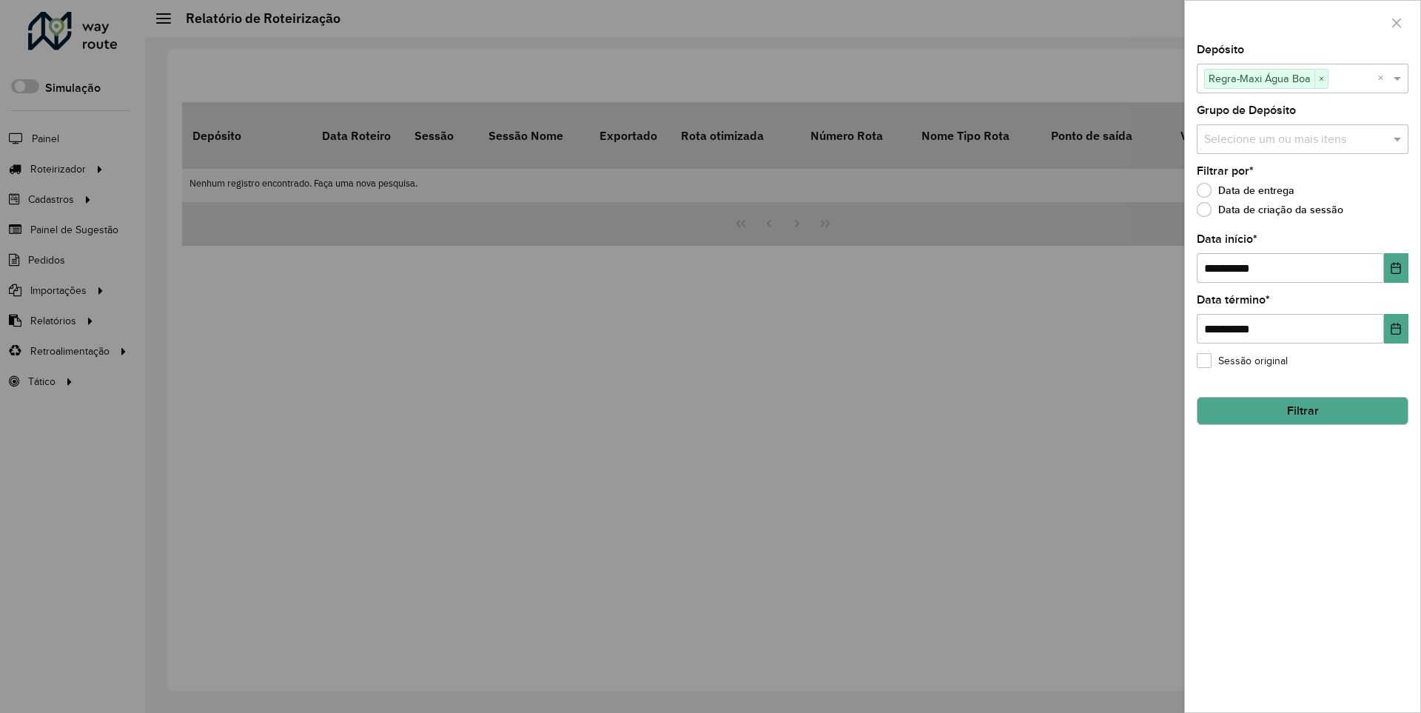
click at [1302, 410] on button "Filtrar" at bounding box center [1303, 411] width 212 height 28
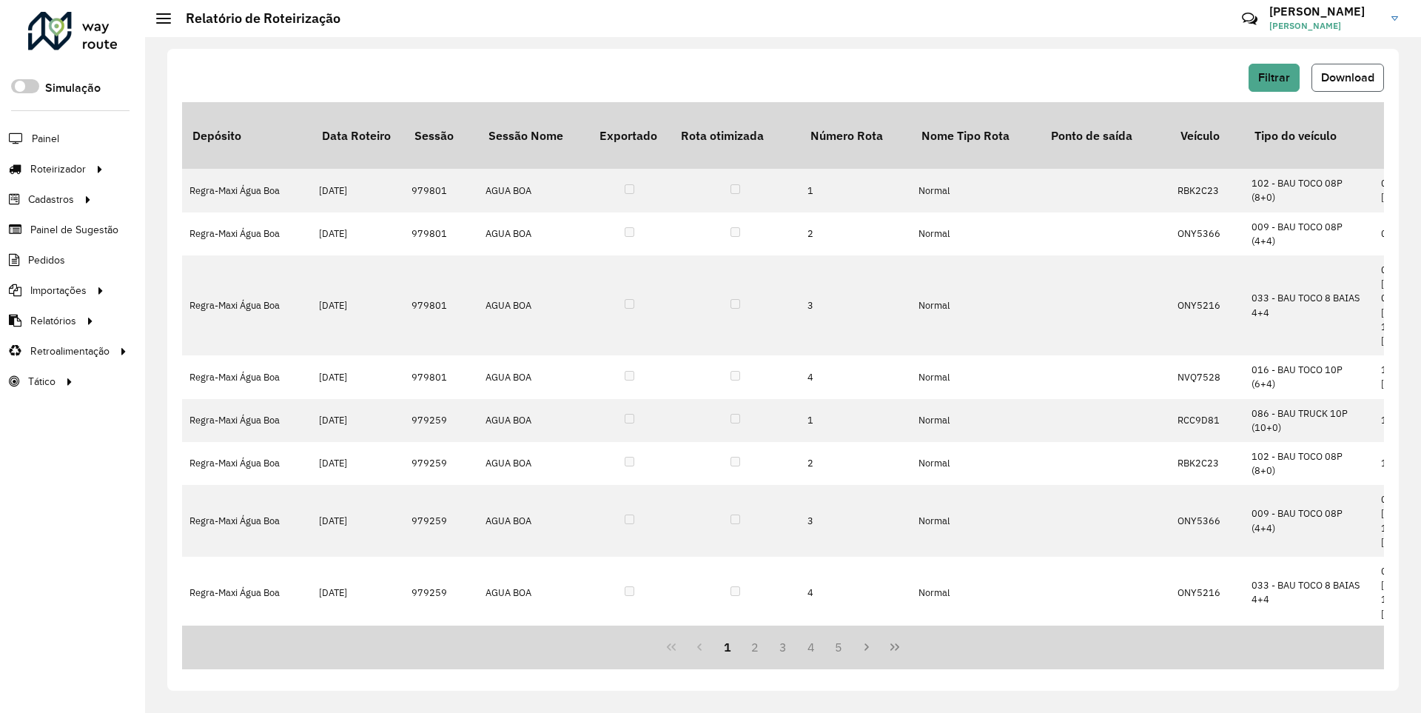
click at [1346, 77] on span "Download" at bounding box center [1347, 77] width 53 height 13
